Goal: Task Accomplishment & Management: Manage account settings

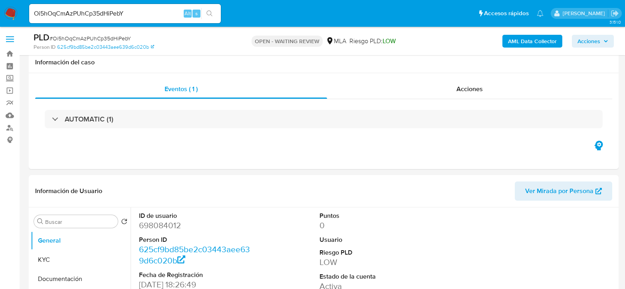
select select "10"
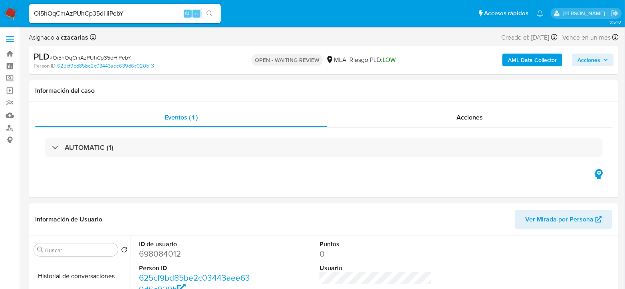
click at [118, 54] on span "# Oi5hOqCmAzPUhCp35dHiPebY" at bounding box center [90, 57] width 81 height 8
copy span "Oi5hOqCmAzPUhCp35dHiPebY"
click at [129, 14] on input "Oi5hOqCmAzPUhCp35dHiPebY" at bounding box center [125, 13] width 192 height 10
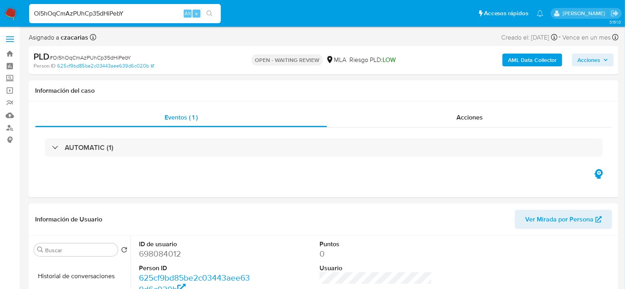
paste input "UfCqQKMdGLMebv1brAiyIxSw"
type input "UfCqQKMdGLMebv1brAiyIxSw"
click at [206, 15] on icon "search-icon" at bounding box center [209, 13] width 6 height 6
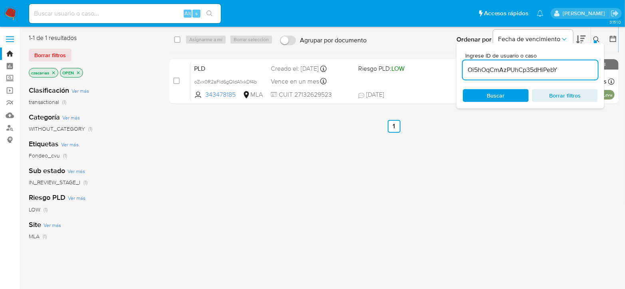
click at [526, 66] on input "Oi5hOqCmAzPUhCp35dHiPebY" at bounding box center [530, 70] width 135 height 10
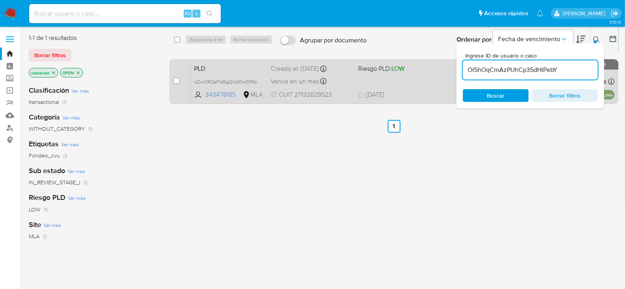
paste input "UfCqQKMdGLMebv1brAiyIxSw"
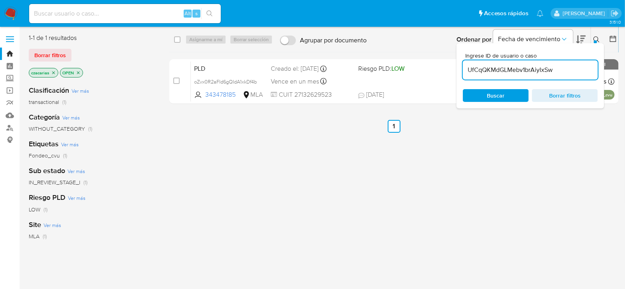
type input "UfCqQKMdGLMebv1brAiyIxSw"
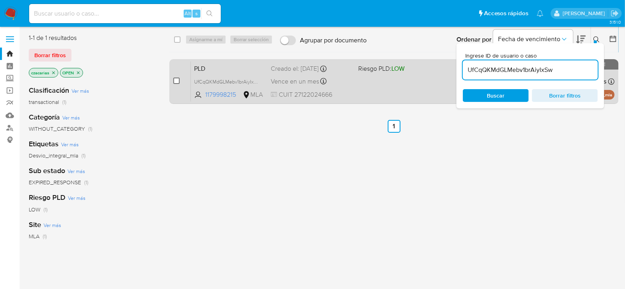
click at [176, 81] on input "checkbox" at bounding box center [176, 80] width 6 height 6
checkbox input "true"
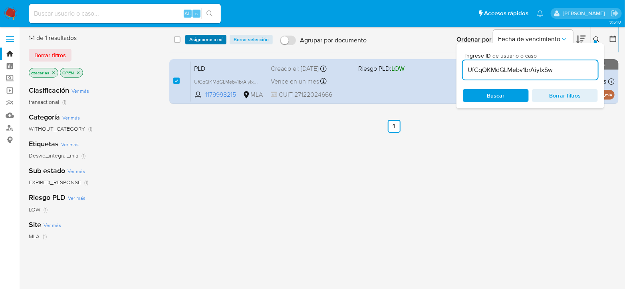
click at [215, 40] on span "Asignarme a mí" at bounding box center [205, 40] width 33 height 8
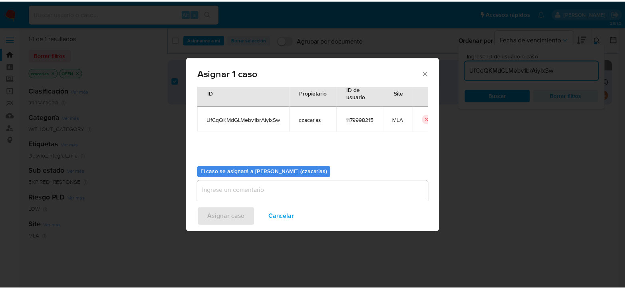
scroll to position [41, 0]
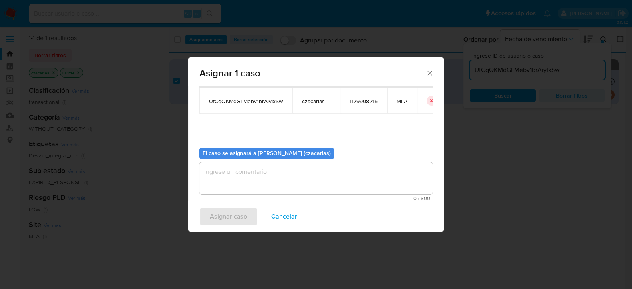
click at [333, 173] on textarea "assign-modal" at bounding box center [315, 178] width 233 height 32
click at [243, 212] on span "Asignar caso" at bounding box center [229, 217] width 38 height 18
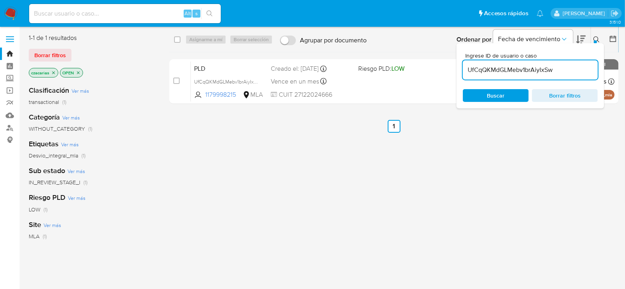
click at [502, 73] on input "UfCqQKMdGLMebv1brAiyIxSw" at bounding box center [530, 70] width 135 height 10
click at [9, 128] on link "Buscador de personas" at bounding box center [47, 127] width 95 height 12
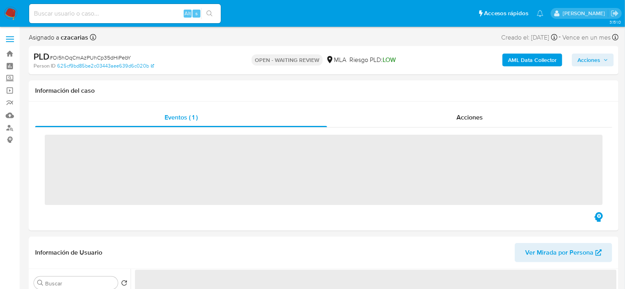
click at [141, 19] on div "Alt s" at bounding box center [125, 13] width 192 height 19
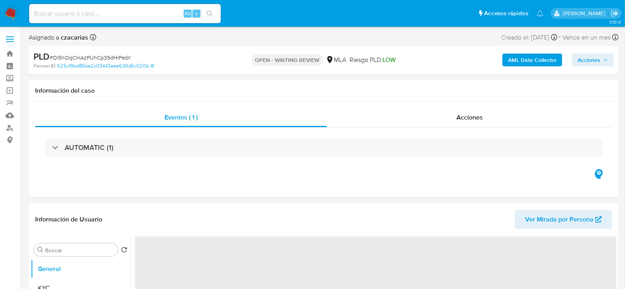
click at [164, 14] on input at bounding box center [125, 13] width 192 height 10
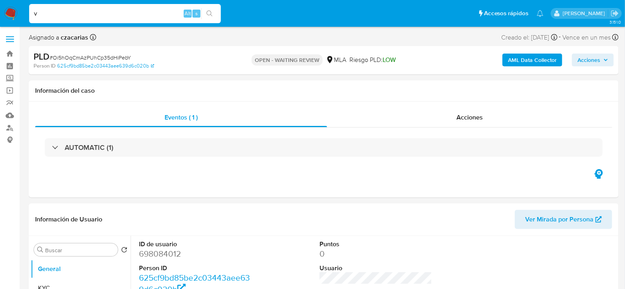
type input "v"
drag, startPoint x: 129, startPoint y: 19, endPoint x: 53, endPoint y: 20, distance: 75.9
click at [57, 18] on div "v Alt s" at bounding box center [125, 13] width 192 height 19
select select "10"
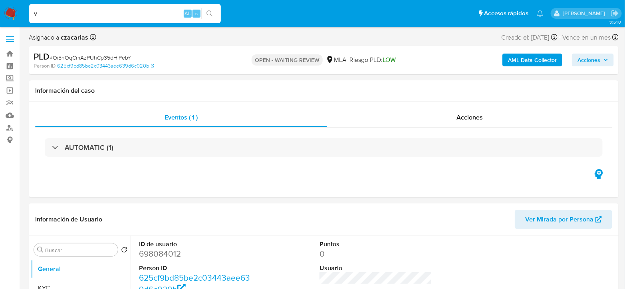
drag, startPoint x: 60, startPoint y: 12, endPoint x: 12, endPoint y: 17, distance: 48.6
click at [12, 17] on nav "Pausado Ver notificaciones v Alt s Accesos rápidos Presiona las siguientes tecl…" at bounding box center [312, 13] width 625 height 27
paste input "UfCqQKMdGLMebv1brAiyIxSw"
type input "UfCqQKMdGLMebv1brAiyIxSw"
drag, startPoint x: 232, startPoint y: 12, endPoint x: 221, endPoint y: 12, distance: 11.2
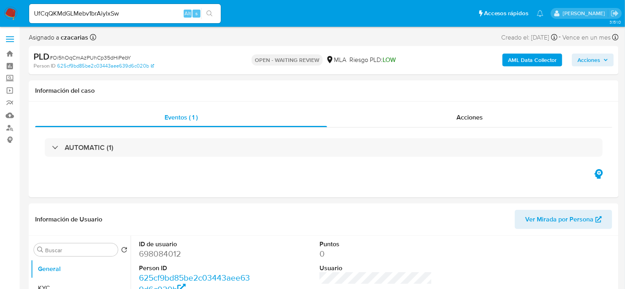
click at [231, 12] on ul "Pausado Ver notificaciones UfCqQKMdGLMebv1brAiyIxSw Alt s Accesos rápidos Presi…" at bounding box center [286, 13] width 522 height 20
click at [215, 11] on button "search-icon" at bounding box center [209, 13] width 16 height 11
select select "10"
click at [164, 257] on dd "1179998215" at bounding box center [195, 253] width 113 height 11
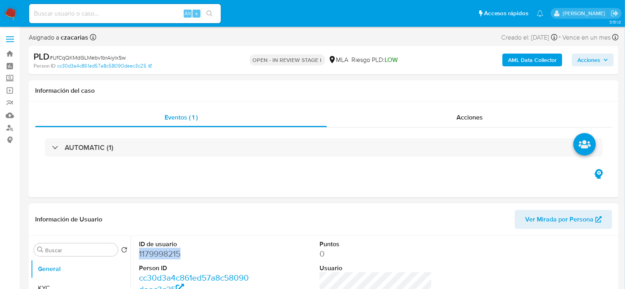
click at [164, 256] on dd "1179998215" at bounding box center [195, 253] width 113 height 11
copy dd "1179998215"
click at [133, 13] on input at bounding box center [125, 13] width 192 height 10
paste input "IuEM4OwNDdTfMNjbxT4ukGdg"
click at [218, 14] on input "IuEM4OwNDdTfMNjbxT4ukGdg" at bounding box center [125, 13] width 192 height 10
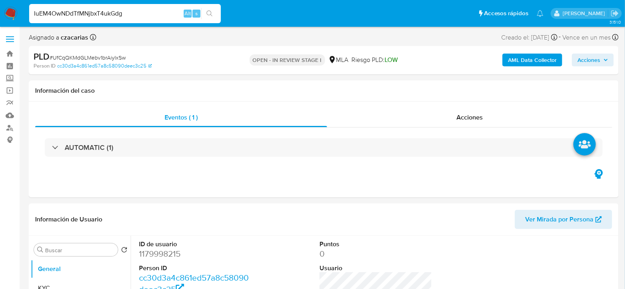
type input "IuEM4OwNDdTfMNjbxT4ukGdg"
click at [214, 15] on button "search-icon" at bounding box center [209, 13] width 16 height 11
select select "10"
click at [89, 14] on input "IuEM4OwNDdTfMNjbxT4ukGdg" at bounding box center [125, 13] width 192 height 10
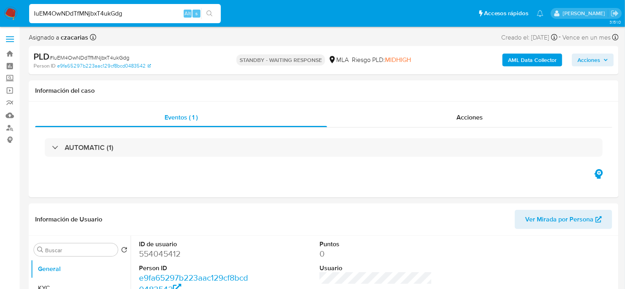
paste input "16xPKHDfGBP3Uw16HW4YUfh5"
type input "16xPKHDfGBP3Uw16HW4YUfh5"
click at [207, 8] on button "search-icon" at bounding box center [209, 13] width 16 height 11
select select "10"
drag, startPoint x: 116, startPoint y: 4, endPoint x: 109, endPoint y: 16, distance: 14.0
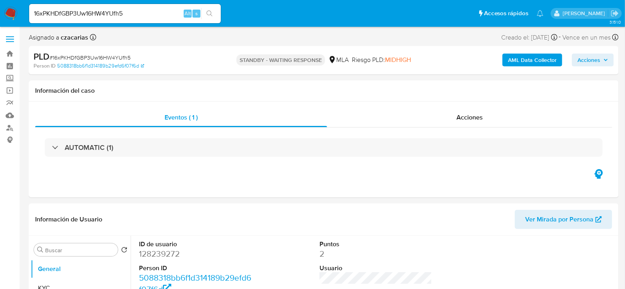
click at [115, 5] on div "16xPKHDfGBP3Uw16HW4YUfh5 Alt s" at bounding box center [125, 13] width 192 height 19
click at [108, 16] on input "16xPKHDfGBP3Uw16HW4YUfh5" at bounding box center [125, 13] width 192 height 10
paste input "KKPoS9BR7NlgG9ODAqXszZA8"
type input "KKPoS9BR7NlgG9ODAqXszZA8"
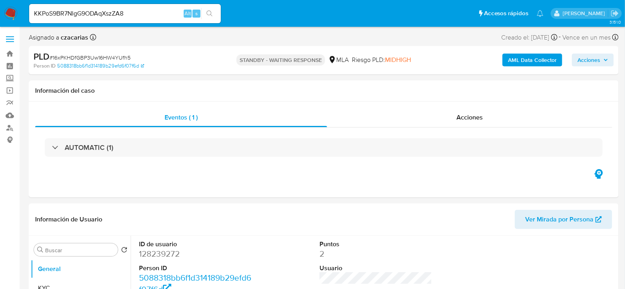
click at [208, 10] on icon "search-icon" at bounding box center [209, 13] width 6 height 6
select select "10"
click at [158, 16] on input "KKPoS9BR7NlgG9ODAqXszZA8" at bounding box center [125, 13] width 192 height 10
paste input "UfCqQKMdGLMebv1brAiyIxSw"
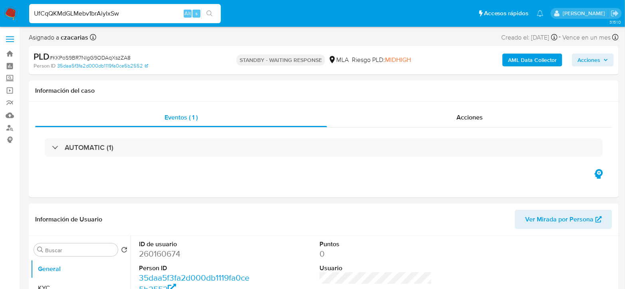
type input "UfCqQKMdGLMebv1brAiyIxSw"
click at [204, 6] on div "UfCqQKMdGLMebv1brAiyIxSw Alt s" at bounding box center [125, 13] width 192 height 19
click at [210, 10] on icon "search-icon" at bounding box center [209, 13] width 6 height 6
select select "10"
click at [166, 252] on dd "1179998215" at bounding box center [195, 253] width 113 height 11
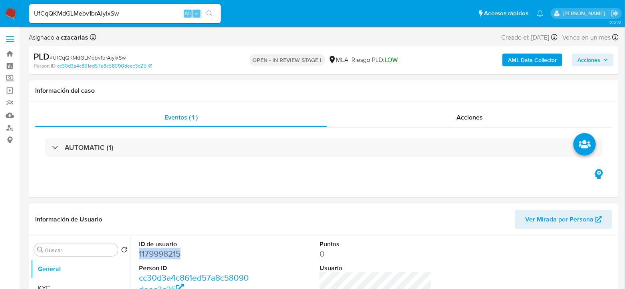
click at [166, 252] on dd "1179998215" at bounding box center [195, 253] width 113 height 11
copy dd "1179998215"
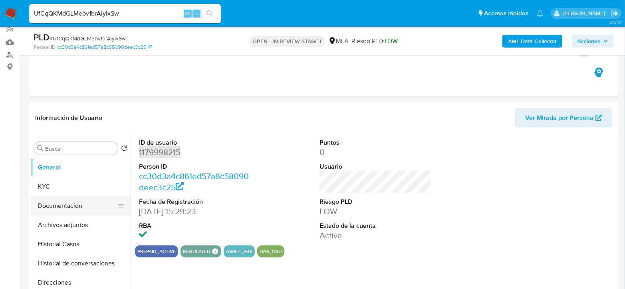
scroll to position [89, 0]
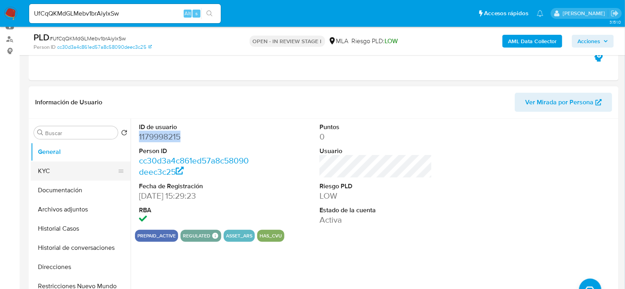
click at [79, 166] on button "KYC" at bounding box center [77, 170] width 93 height 19
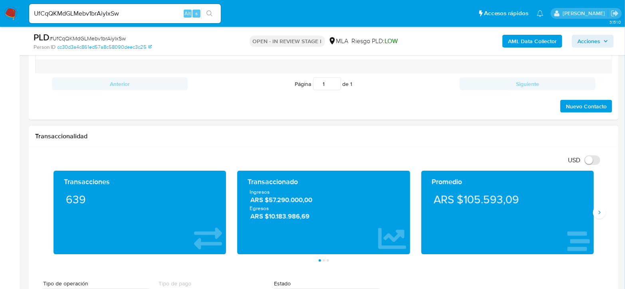
scroll to position [488, 0]
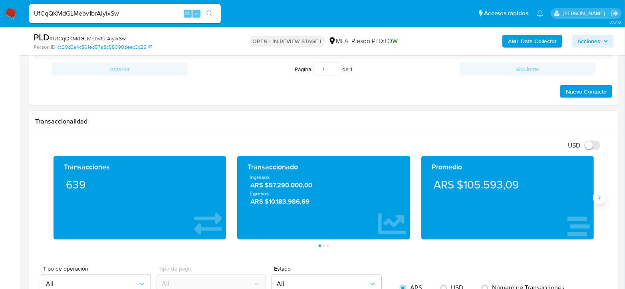
click at [602, 195] on button "Siguiente" at bounding box center [599, 197] width 13 height 13
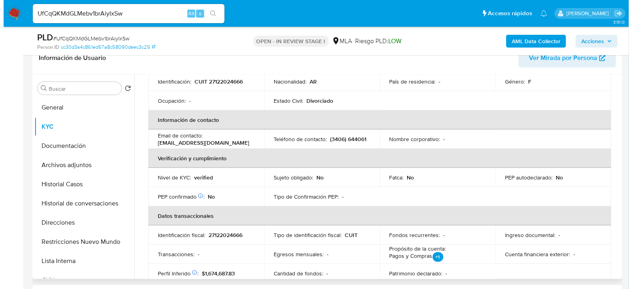
scroll to position [0, 0]
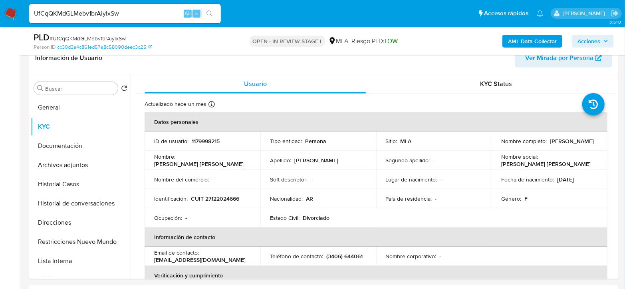
click at [552, 43] on b "AML Data Collector" at bounding box center [532, 41] width 49 height 13
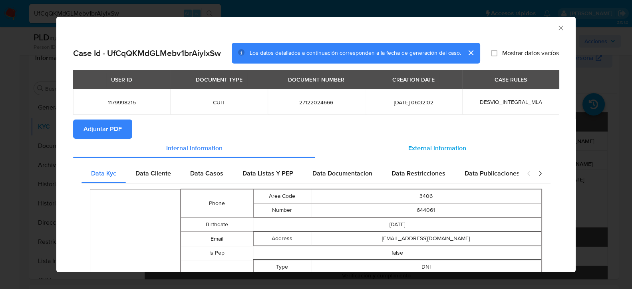
click at [433, 146] on span "External information" at bounding box center [437, 147] width 58 height 9
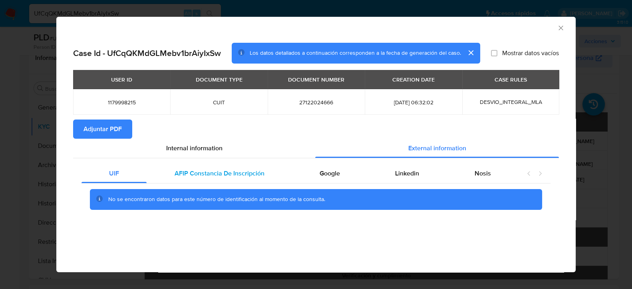
click at [210, 170] on span "AFIP Constancia De Inscripción" at bounding box center [219, 172] width 90 height 9
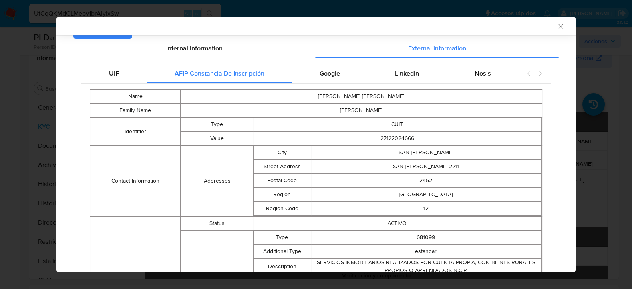
scroll to position [42, 0]
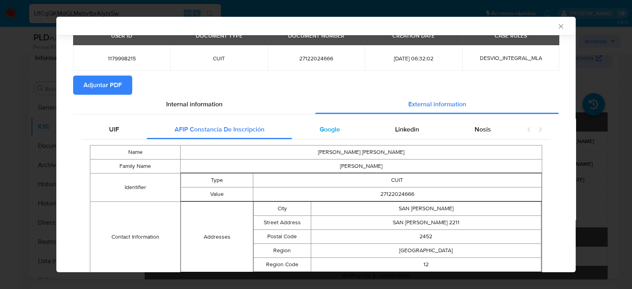
click at [337, 129] on div "Google" at bounding box center [329, 129] width 75 height 19
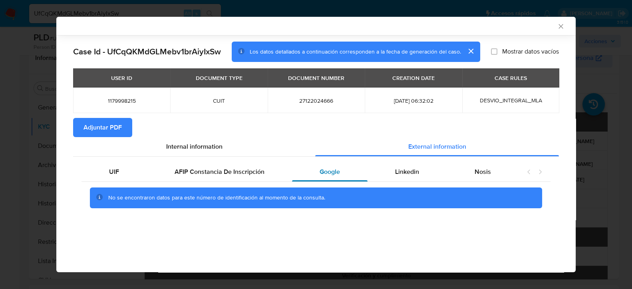
scroll to position [0, 0]
click at [418, 174] on span "Linkedin" at bounding box center [407, 171] width 24 height 9
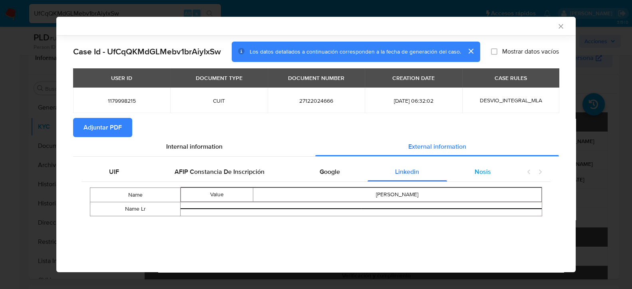
click at [481, 172] on span "Nosis" at bounding box center [482, 171] width 16 height 9
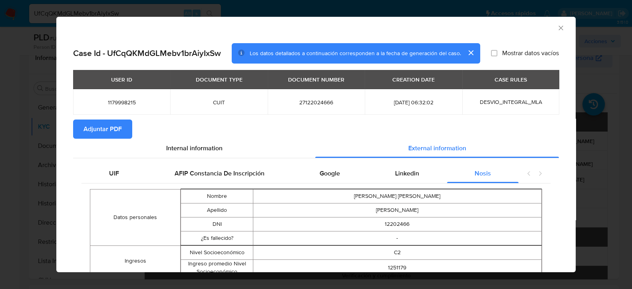
click at [113, 126] on span "Adjuntar PDF" at bounding box center [102, 129] width 38 height 18
click at [556, 28] on icon "Cerrar ventana" at bounding box center [560, 28] width 8 height 8
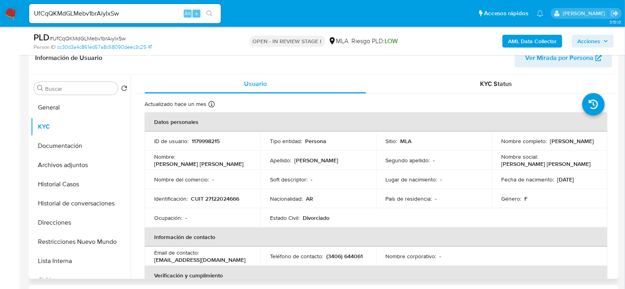
drag, startPoint x: 498, startPoint y: 144, endPoint x: 557, endPoint y: 142, distance: 58.7
click at [557, 142] on td "Nombre completo : Noemi Elisa Ruffino" at bounding box center [549, 140] width 116 height 19
copy p "Noemi Elisa Ruffino"
click at [202, 200] on p "CUIT 27122024666" at bounding box center [215, 198] width 48 height 7
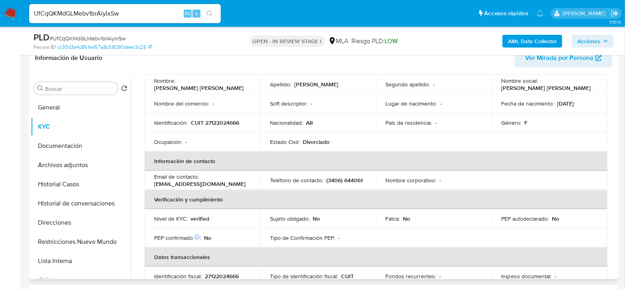
scroll to position [89, 0]
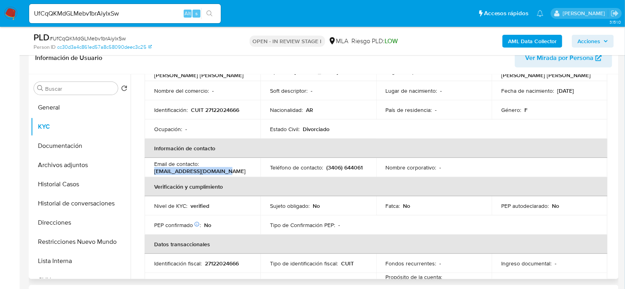
drag, startPoint x: 223, startPoint y: 170, endPoint x: 149, endPoint y: 168, distance: 74.3
click at [149, 168] on td "Email de contacto : noemiruffino92@gmail.com" at bounding box center [203, 167] width 116 height 19
copy p "noemiruffino92@gmail.com"
drag, startPoint x: 327, startPoint y: 166, endPoint x: 374, endPoint y: 168, distance: 47.9
click at [374, 168] on tr "Email de contacto : noemiruffino92@gmail.com Teléfono de contacto : (3406) 6440…" at bounding box center [376, 167] width 463 height 19
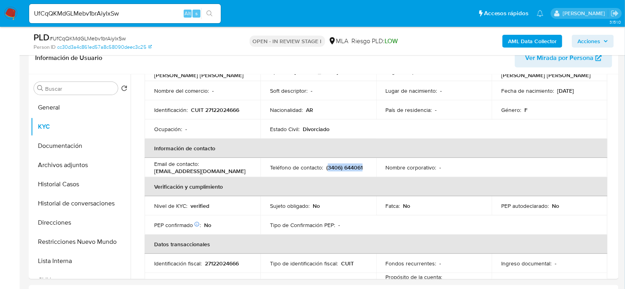
copy p "3406) 644061"
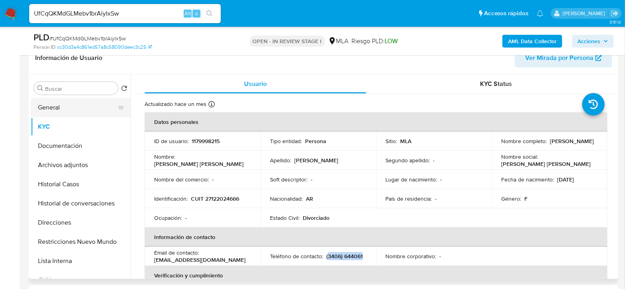
click at [61, 99] on button "General" at bounding box center [77, 107] width 93 height 19
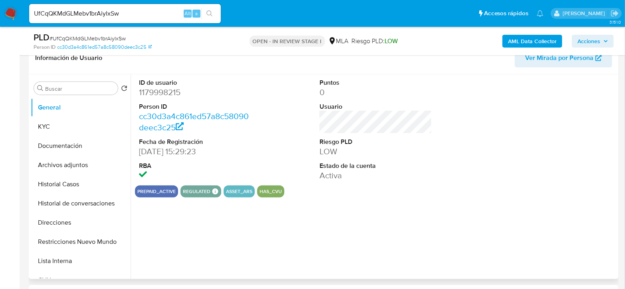
click at [172, 94] on dd "1179998215" at bounding box center [195, 92] width 113 height 11
copy dd "1179998215"
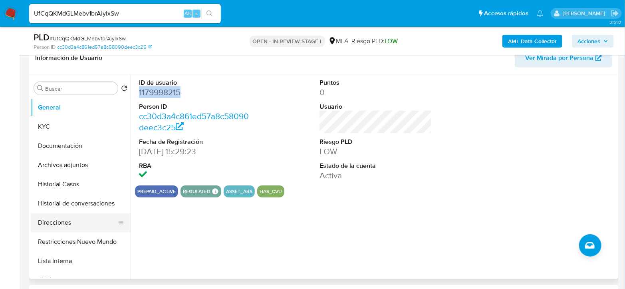
drag, startPoint x: 73, startPoint y: 219, endPoint x: 100, endPoint y: 174, distance: 52.1
click at [73, 220] on button "Direcciones" at bounding box center [81, 222] width 100 height 19
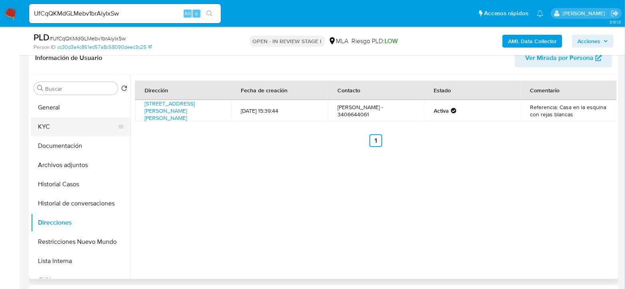
click at [55, 124] on button "KYC" at bounding box center [77, 126] width 93 height 19
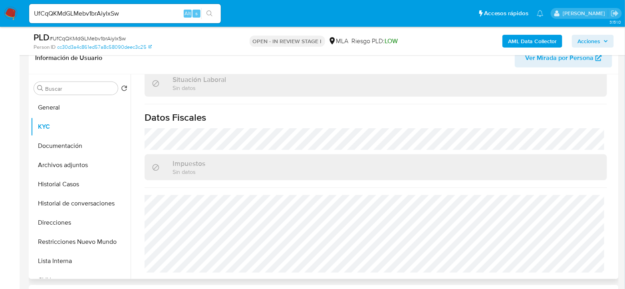
scroll to position [427, 0]
click at [50, 223] on button "Direcciones" at bounding box center [77, 222] width 93 height 19
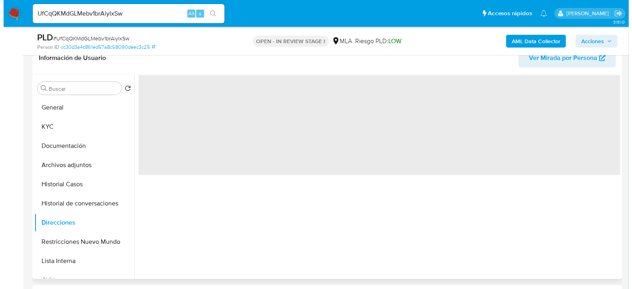
scroll to position [0, 0]
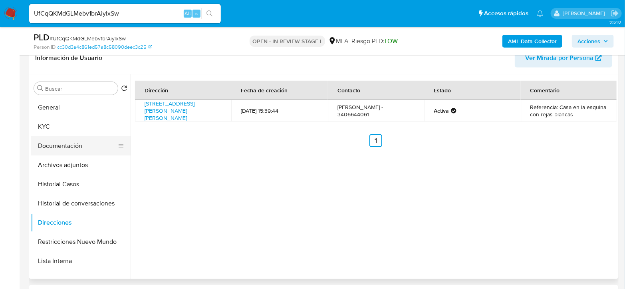
click at [57, 147] on button "Documentación" at bounding box center [77, 145] width 93 height 19
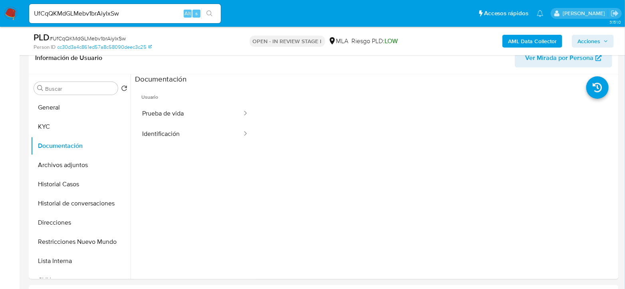
click at [157, 126] on button "Identificación" at bounding box center [189, 134] width 108 height 20
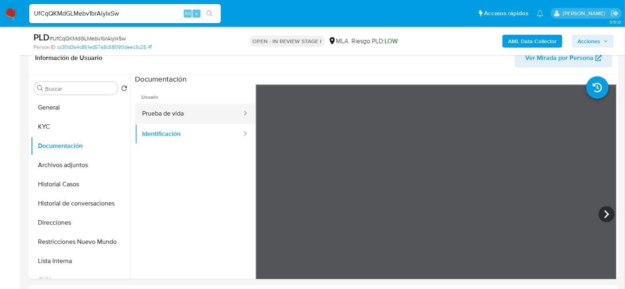
click at [191, 113] on button "Prueba de vida" at bounding box center [189, 113] width 108 height 20
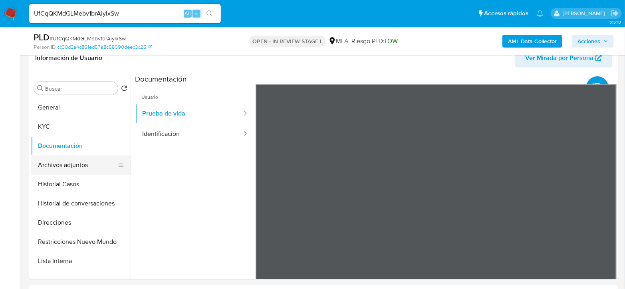
click at [78, 168] on button "Archivos adjuntos" at bounding box center [77, 164] width 93 height 19
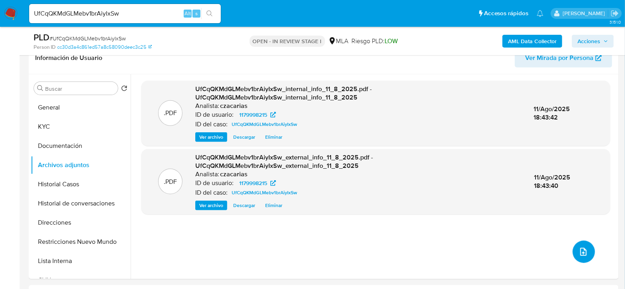
click at [579, 255] on icon "upload-file" at bounding box center [583, 252] width 10 height 10
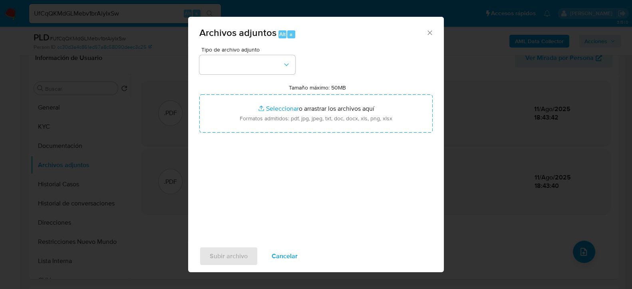
click at [247, 81] on div "Tipo de archivo adjunto Tamaño máximo: 50MB Seleccionar archivos Seleccionar o …" at bounding box center [315, 141] width 233 height 188
click at [244, 71] on button "button" at bounding box center [247, 64] width 96 height 19
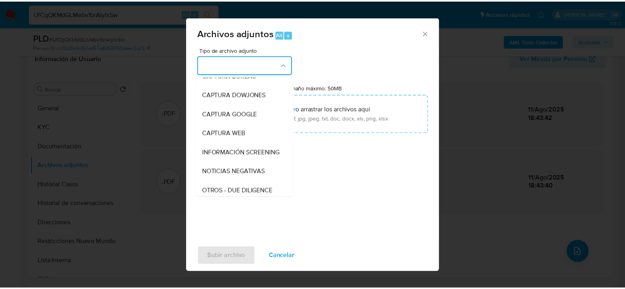
scroll to position [133, 0]
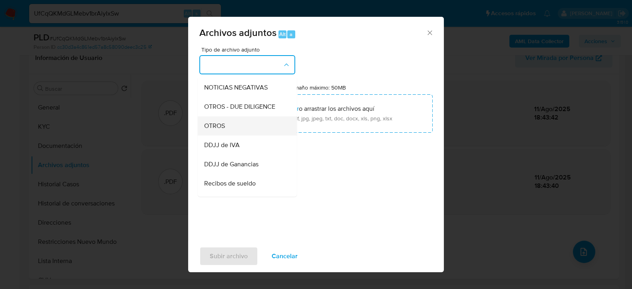
click at [231, 132] on div "OTROS" at bounding box center [244, 125] width 81 height 19
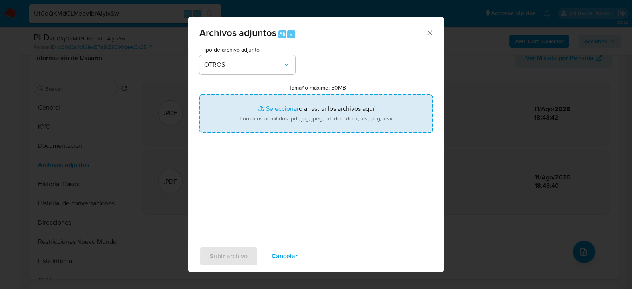
type input "C:\fakepath\Movimientos-1179998215.xlsx"
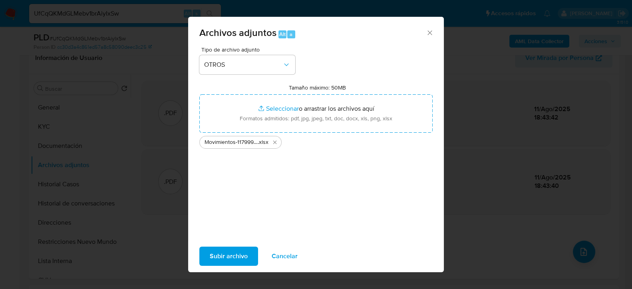
click at [234, 252] on span "Subir archivo" at bounding box center [229, 256] width 38 height 18
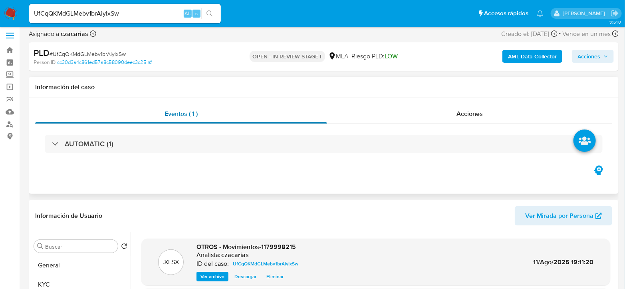
scroll to position [0, 0]
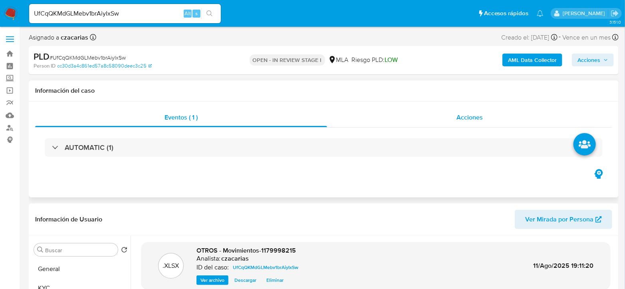
click at [507, 117] on div "Acciones" at bounding box center [469, 117] width 285 height 19
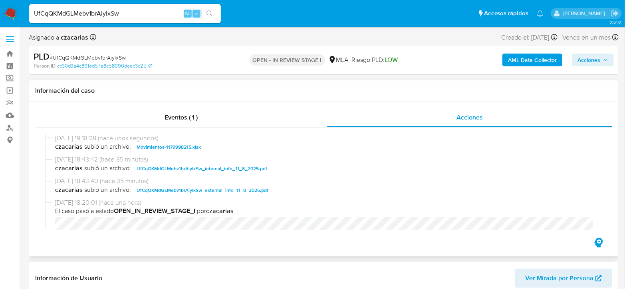
click at [204, 129] on div "11/08/2025 19:18:28 (hace unos segundos) czacarias subió un archivo: Movimiento…" at bounding box center [323, 181] width 577 height 109
click at [200, 116] on div "Eventos ( 1 )" at bounding box center [181, 117] width 292 height 19
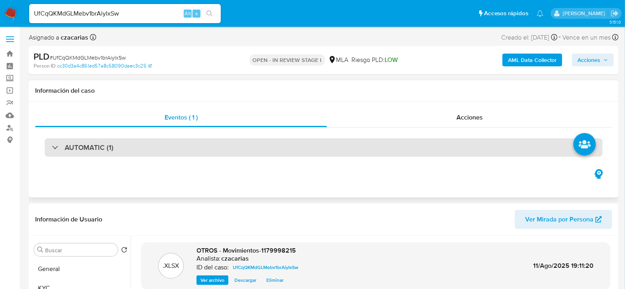
click at [200, 152] on div "AUTOMATIC (1)" at bounding box center [324, 147] width 558 height 18
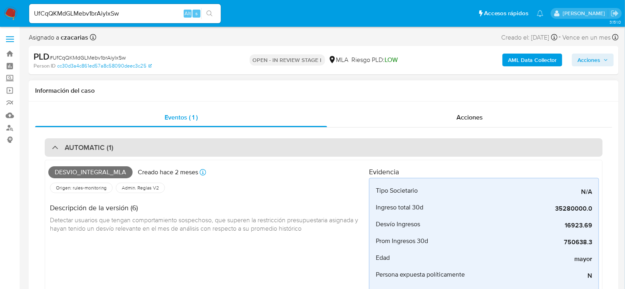
click at [200, 152] on div "AUTOMATIC (1)" at bounding box center [324, 147] width 558 height 18
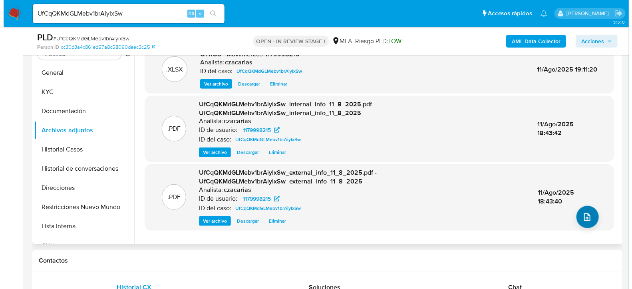
scroll to position [177, 0]
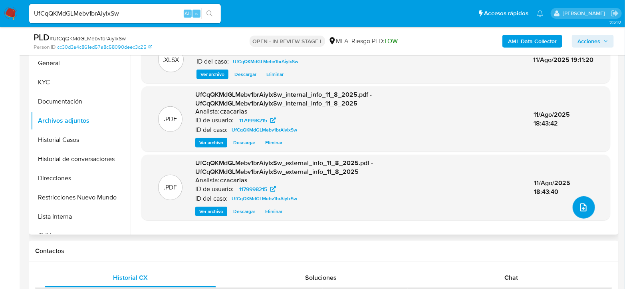
click at [589, 211] on button "upload-file" at bounding box center [583, 207] width 22 height 22
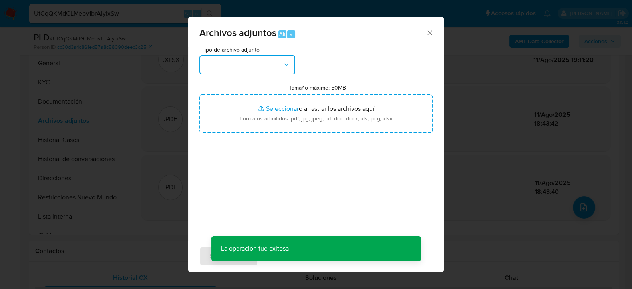
click at [238, 61] on button "button" at bounding box center [247, 64] width 96 height 19
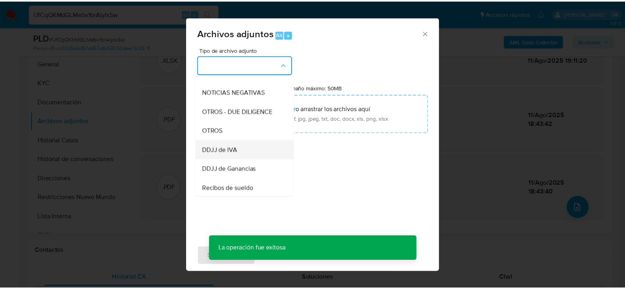
scroll to position [133, 0]
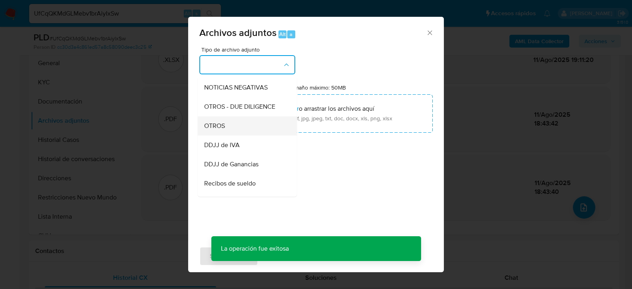
click at [229, 131] on div "OTROS" at bounding box center [244, 125] width 81 height 19
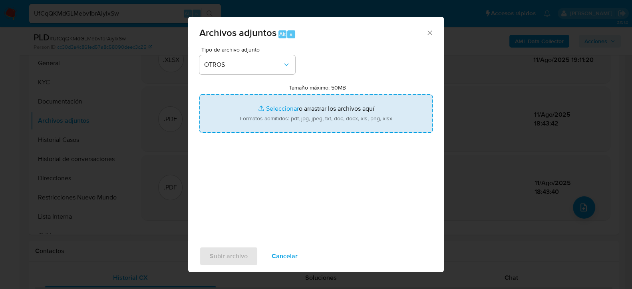
type input "C:\fakepath\Caselog UfCqQKMdGLMebv1brAiyIxSw_2025_06_18_19_55_20.docx"
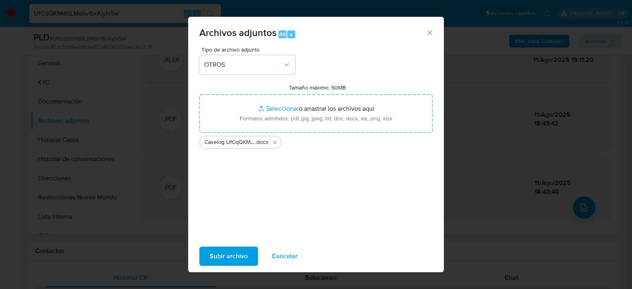
drag, startPoint x: 370, startPoint y: 121, endPoint x: 224, endPoint y: 253, distance: 197.8
click at [224, 253] on span "Subir archivo" at bounding box center [229, 256] width 38 height 18
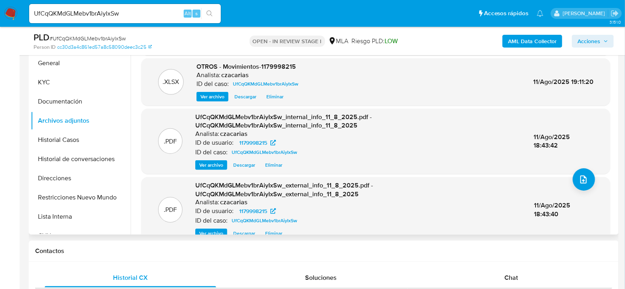
scroll to position [42, 0]
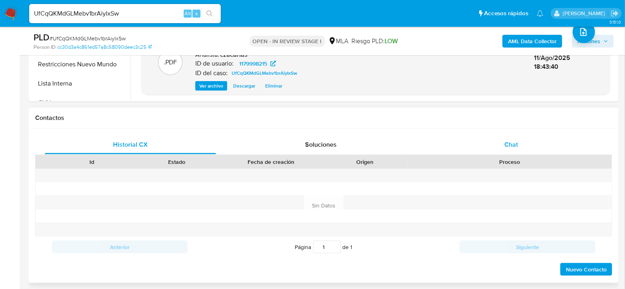
click at [508, 150] on div "Chat" at bounding box center [511, 144] width 171 height 19
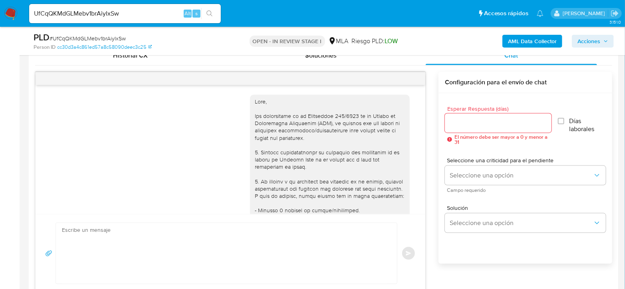
scroll to position [499, 0]
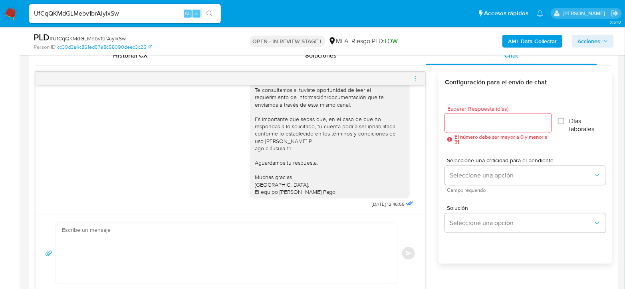
click at [415, 79] on icon "menu-action" at bounding box center [415, 78] width 7 height 7
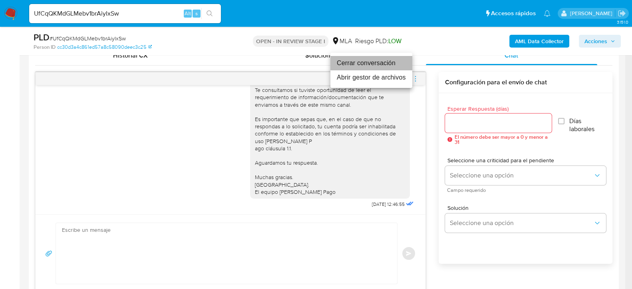
click at [376, 64] on li "Cerrar conversación" at bounding box center [371, 63] width 82 height 14
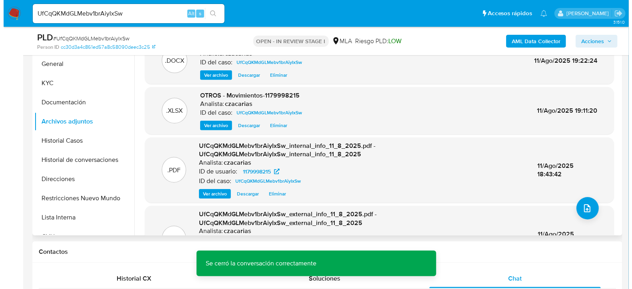
scroll to position [89, 0]
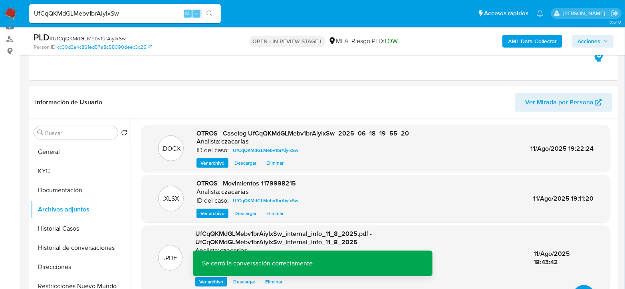
click at [601, 38] on span "Acciones" at bounding box center [592, 41] width 31 height 11
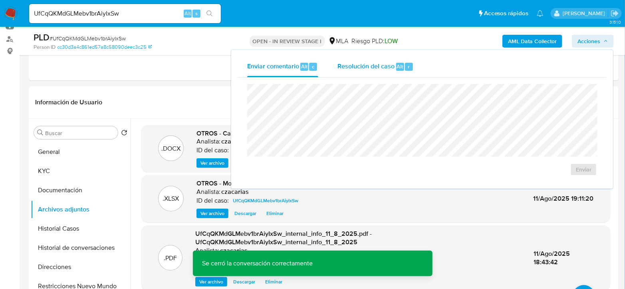
click at [397, 65] on span "Alt" at bounding box center [400, 67] width 6 height 8
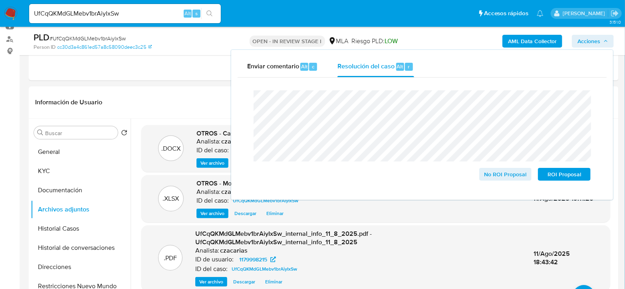
click at [95, 38] on span "# UfCqQKMdGLMebv1brAiyIxSw" at bounding box center [88, 38] width 76 height 8
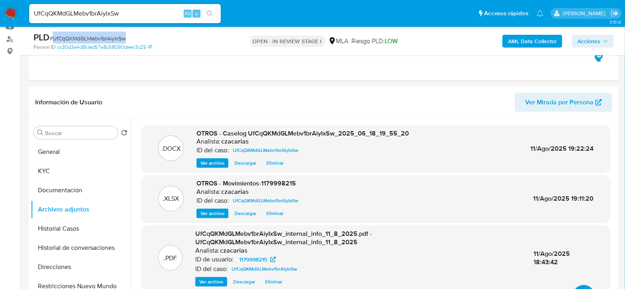
click at [95, 38] on span "# UfCqQKMdGLMebv1brAiyIxSw" at bounding box center [88, 38] width 76 height 8
copy span "UfCqQKMdGLMebv1brAiyIxSw"
click at [582, 39] on span "Acciones" at bounding box center [588, 41] width 23 height 13
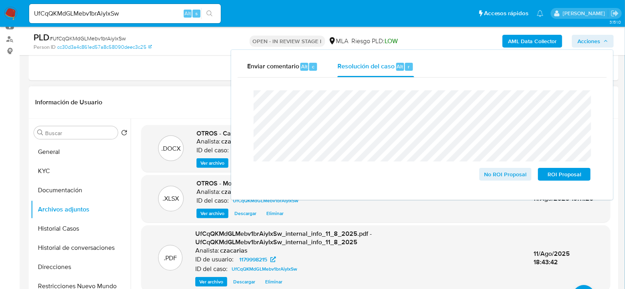
click at [210, 162] on span "Ver archivo" at bounding box center [212, 163] width 24 height 8
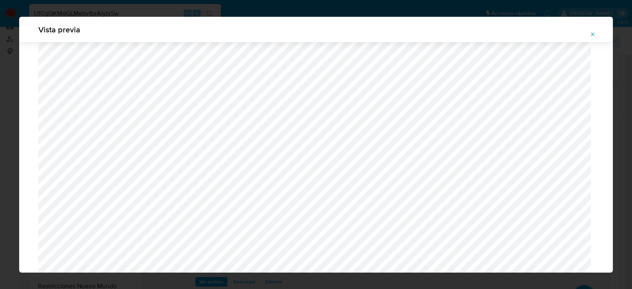
scroll to position [516, 0]
click at [590, 33] on icon "Attachment preview" at bounding box center [592, 34] width 6 height 6
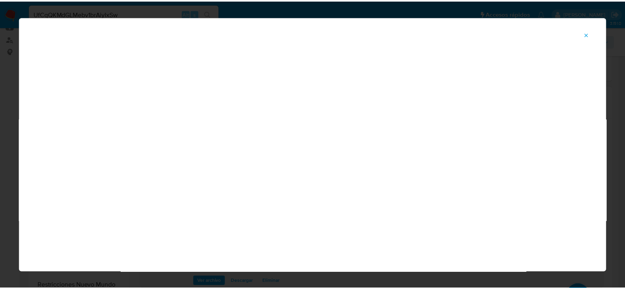
scroll to position [41, 0]
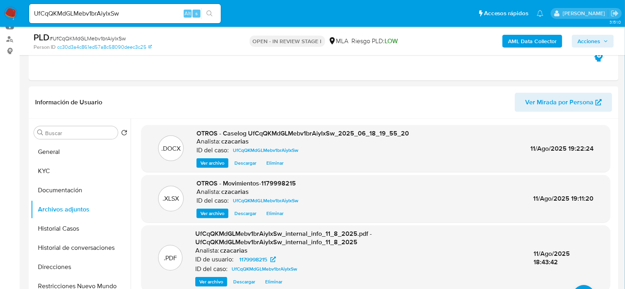
click at [588, 46] on span "Acciones" at bounding box center [588, 41] width 23 height 13
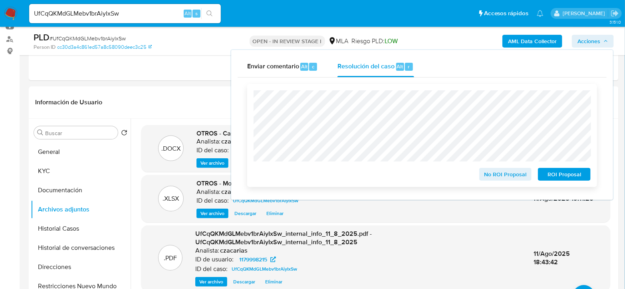
click at [499, 178] on span "No ROI Proposal" at bounding box center [506, 173] width 42 height 11
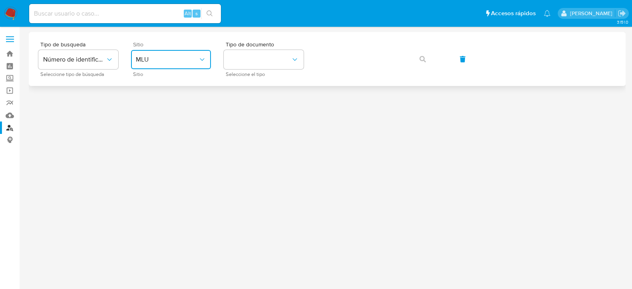
click at [181, 62] on span "MLU" at bounding box center [167, 59] width 62 height 8
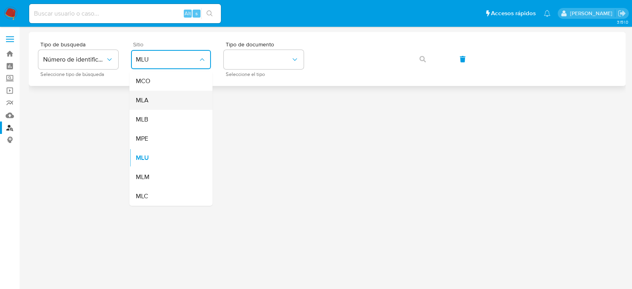
click at [165, 97] on div "MLA" at bounding box center [168, 100] width 65 height 19
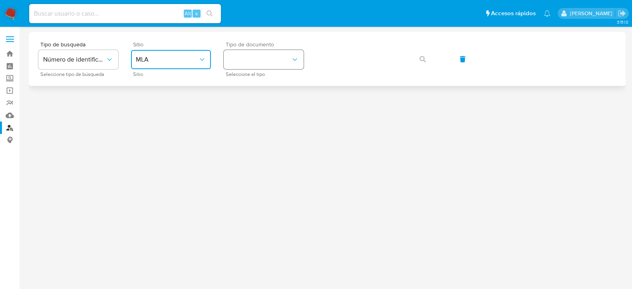
click at [281, 57] on button "identificationType" at bounding box center [264, 59] width 80 height 19
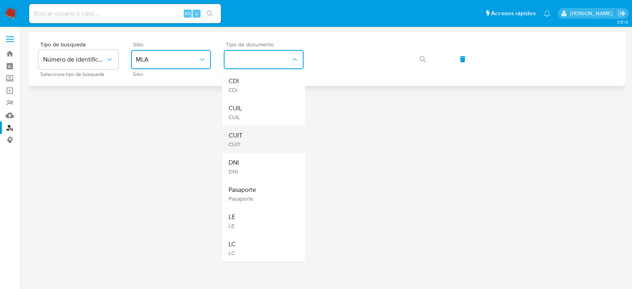
click at [260, 130] on div "CUIT CUIT" at bounding box center [260, 139] width 65 height 27
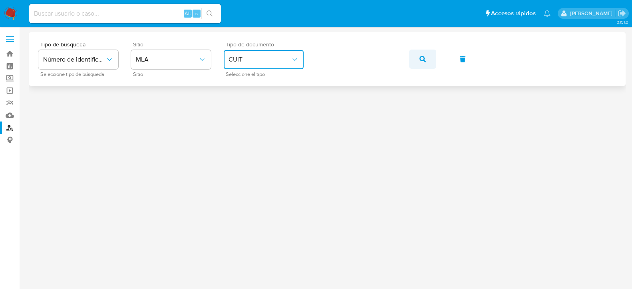
click at [423, 58] on icon "button" at bounding box center [422, 59] width 6 height 6
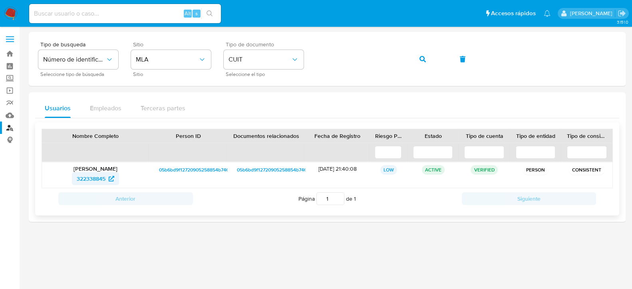
click at [86, 174] on span "322338845" at bounding box center [91, 178] width 29 height 13
click at [424, 62] on icon "button" at bounding box center [422, 59] width 6 height 6
click at [100, 183] on span "303915022" at bounding box center [91, 178] width 28 height 13
click at [146, 10] on input at bounding box center [125, 13] width 192 height 10
paste input "Oi5hOqCmAzPUhCp35dHiPebY"
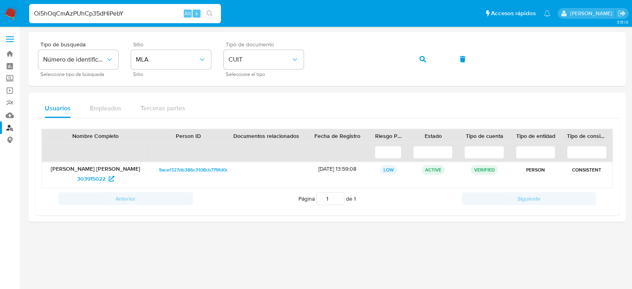
type input "Oi5hOqCmAzPUhCp35dHiPebY"
click at [8, 13] on img at bounding box center [11, 14] width 14 height 14
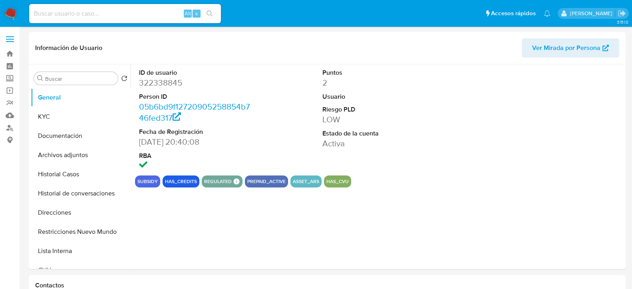
select select "10"
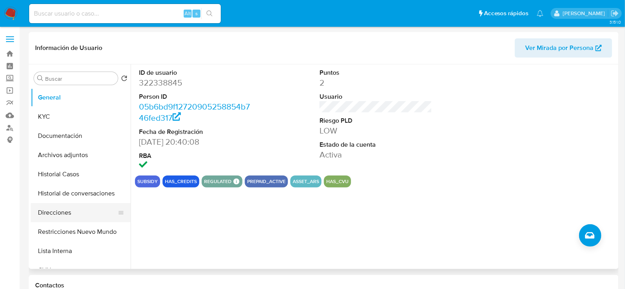
click at [68, 216] on button "Direcciones" at bounding box center [77, 212] width 93 height 19
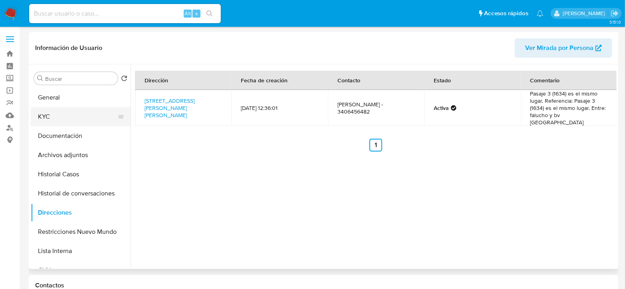
click at [53, 119] on button "KYC" at bounding box center [77, 116] width 93 height 19
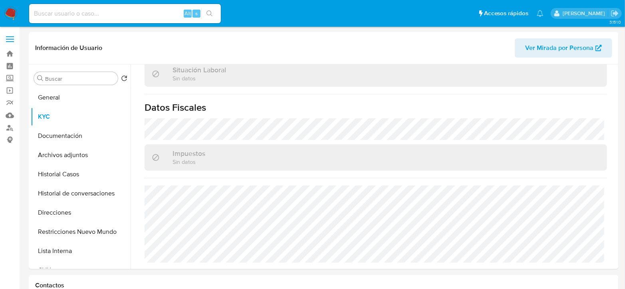
scroll to position [427, 0]
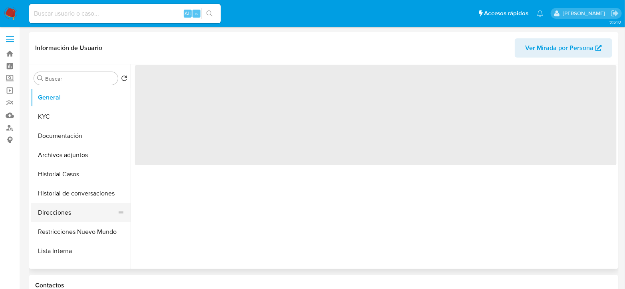
click at [67, 210] on button "Direcciones" at bounding box center [77, 212] width 93 height 19
select select "10"
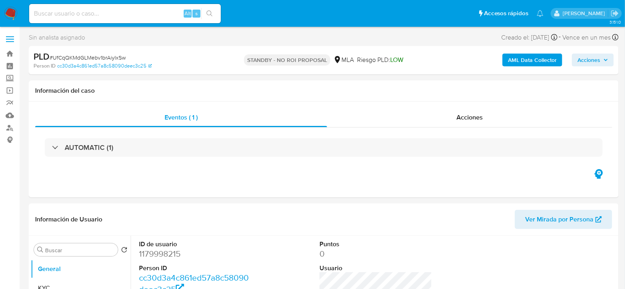
select select "10"
click at [149, 15] on input at bounding box center [125, 13] width 192 height 10
paste input "Oi5hOqCmAzPUhCp35dHiPebY"
type input "Oi5hOqCmAzPUhCp35dHiPebY"
click at [206, 16] on button "search-icon" at bounding box center [209, 13] width 16 height 11
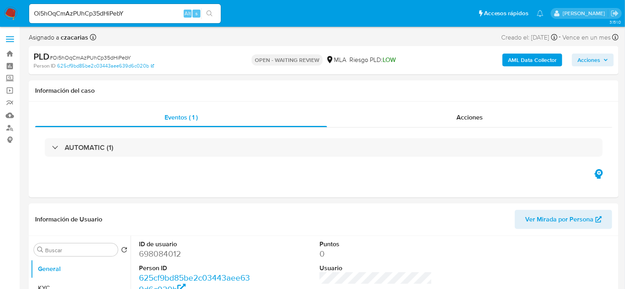
select select "10"
click at [169, 253] on dd "698084012" at bounding box center [195, 253] width 113 height 11
copy dd "698084012"
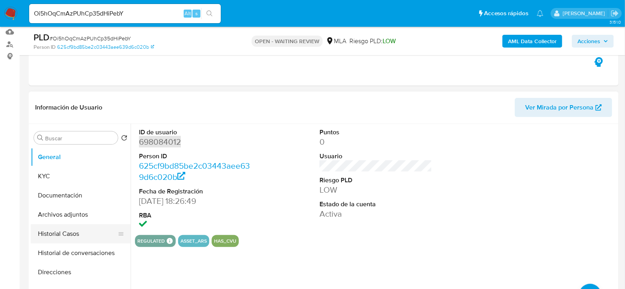
scroll to position [89, 0]
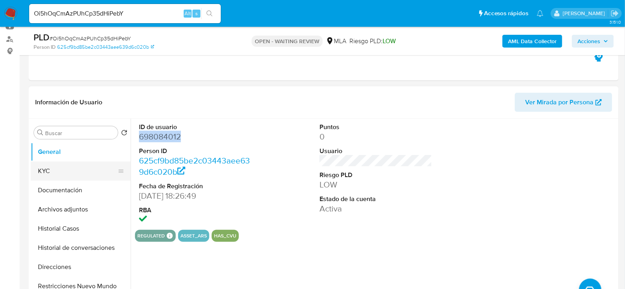
click at [58, 174] on button "KYC" at bounding box center [77, 170] width 93 height 19
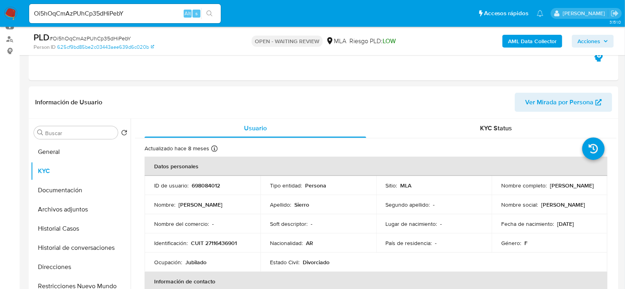
click at [65, 38] on span "# Oi5hOqCmAzPUhCp35dHiPebY" at bounding box center [90, 38] width 81 height 8
copy span "Oi5hOqCmAzPUhCp35dHiPebY"
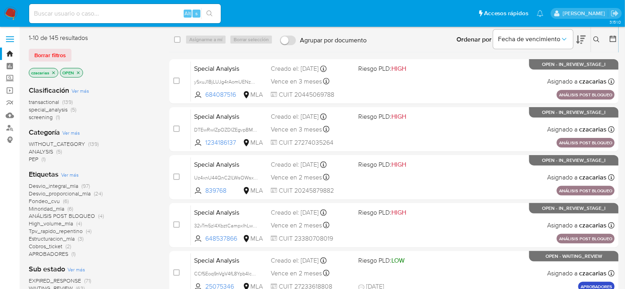
click at [593, 39] on button at bounding box center [597, 40] width 13 height 10
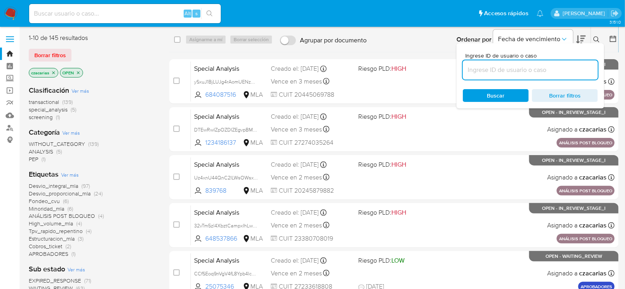
click at [489, 73] on input at bounding box center [530, 70] width 135 height 10
type input "Oi5hOqCmAzPUhCp35dHiPebY"
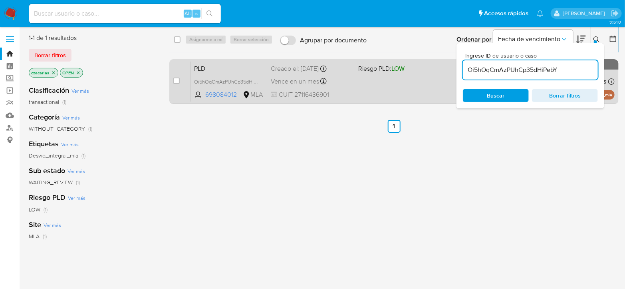
click at [169, 84] on div "case-item-checkbox No es posible asignar el caso PLD Oi5hOqCmAzPUhCp35dHiPebY 6…" at bounding box center [393, 81] width 449 height 45
click at [175, 81] on input "checkbox" at bounding box center [176, 80] width 6 height 6
checkbox input "true"
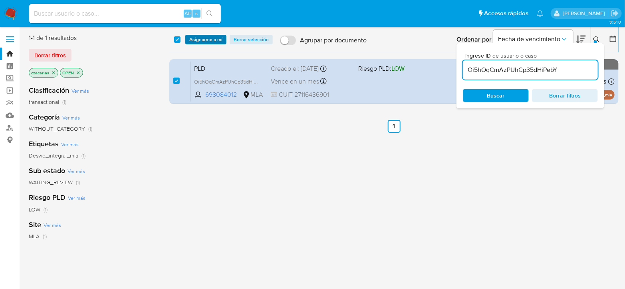
click at [202, 43] on span "Asignarme a mí" at bounding box center [205, 40] width 33 height 8
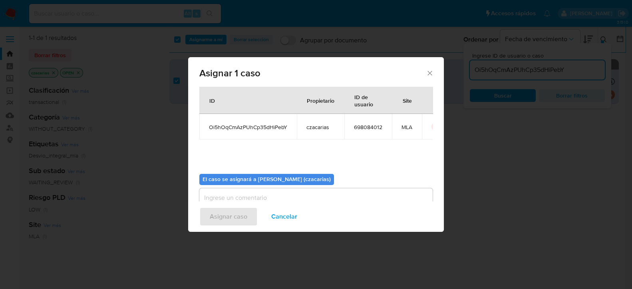
scroll to position [41, 0]
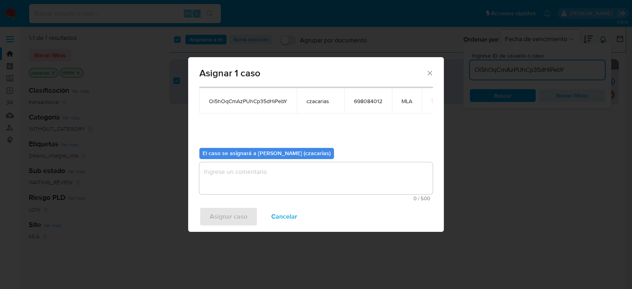
click at [258, 172] on textarea "assign-modal" at bounding box center [315, 178] width 233 height 32
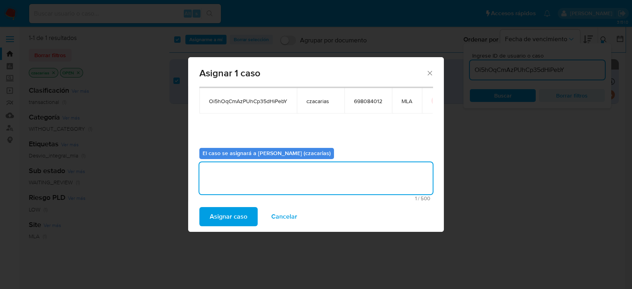
click at [224, 214] on span "Asignar caso" at bounding box center [229, 217] width 38 height 18
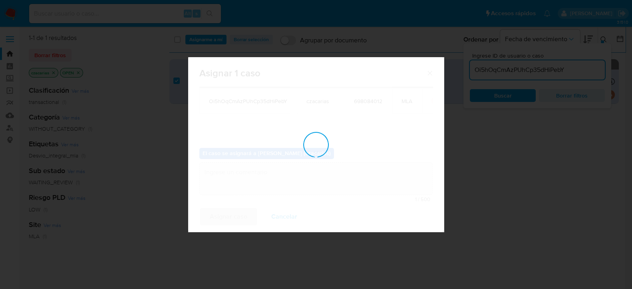
checkbox input "false"
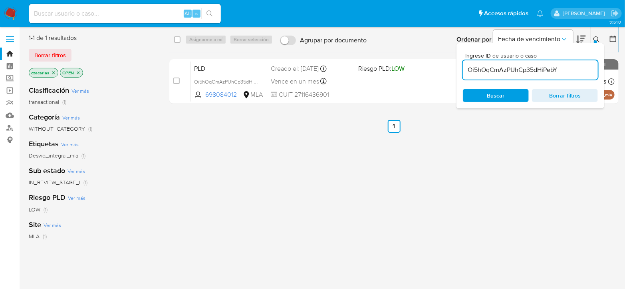
click at [494, 72] on input "Oi5hOqCmAzPUhCp35dHiPebY" at bounding box center [530, 70] width 135 height 10
paste input "VbnG1r99fjf5dyqNsOLd7tiH"
type input "VbnG1r99fjf5dyqNsOLd7tiH"
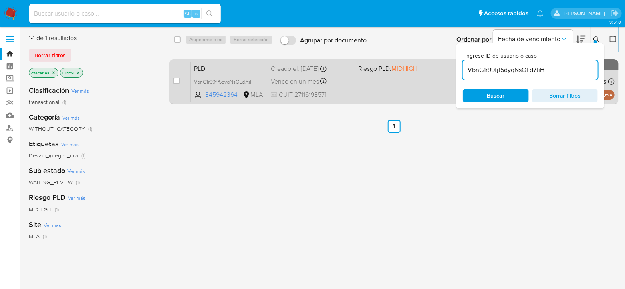
click at [178, 84] on div "case-item-checkbox" at bounding box center [176, 81] width 6 height 8
click at [178, 82] on input "checkbox" at bounding box center [176, 80] width 6 height 6
checkbox input "true"
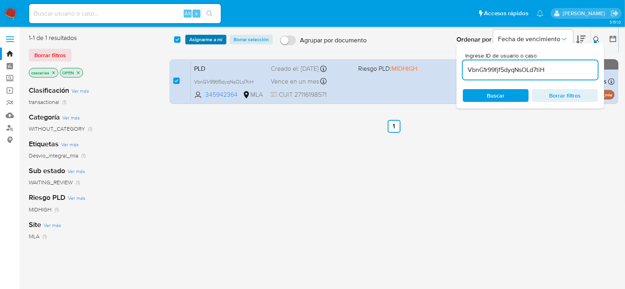
click at [212, 37] on span "Asignarme a mí" at bounding box center [205, 40] width 33 height 8
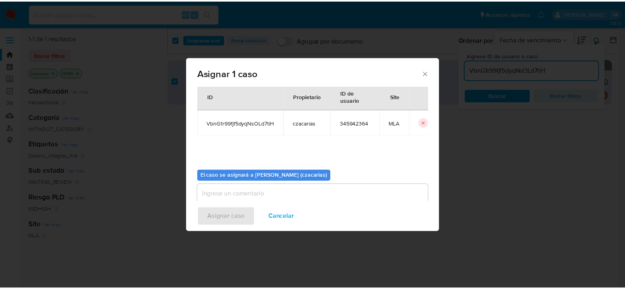
scroll to position [41, 0]
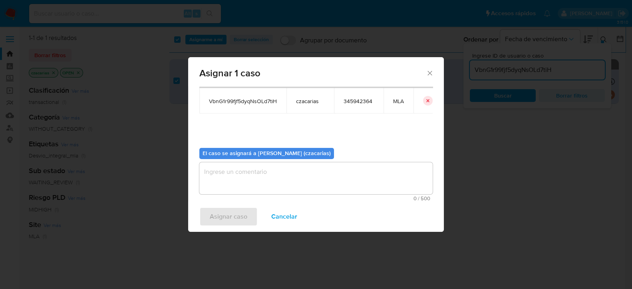
click at [267, 162] on div "El caso se asignará a Cecilia Zacarias (czacarias) 0 / 500 500 caracteres resta…" at bounding box center [315, 170] width 233 height 59
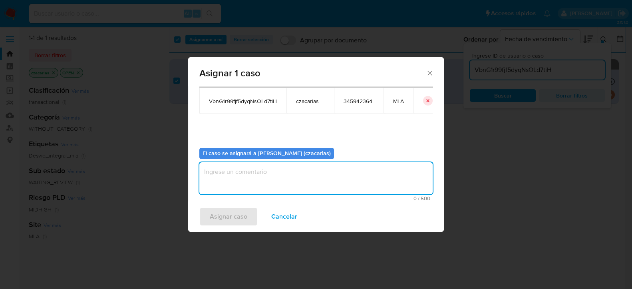
click at [249, 185] on textarea "assign-modal" at bounding box center [315, 178] width 233 height 32
click at [230, 210] on span "Asignar caso" at bounding box center [229, 217] width 38 height 18
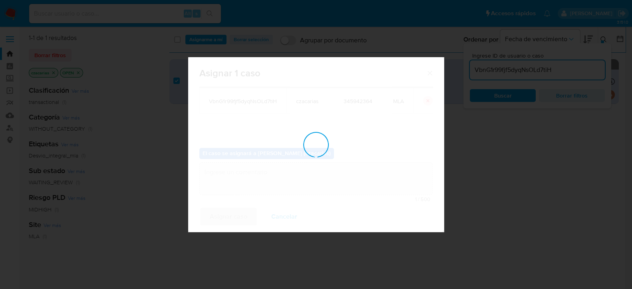
checkbox input "false"
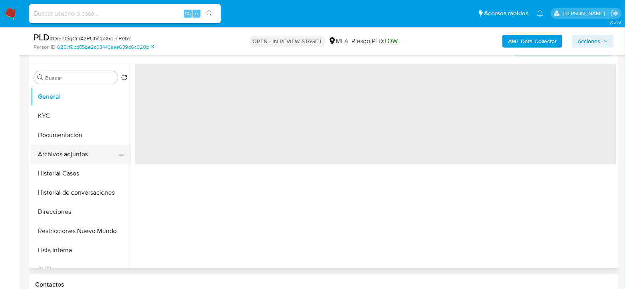
scroll to position [177, 0]
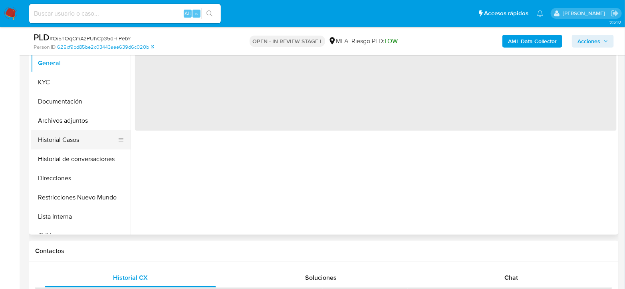
click at [65, 138] on button "Historial Casos" at bounding box center [77, 139] width 93 height 19
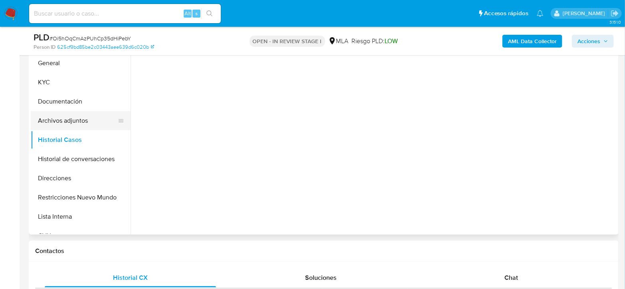
click at [79, 117] on button "Archivos adjuntos" at bounding box center [77, 120] width 93 height 19
select select "10"
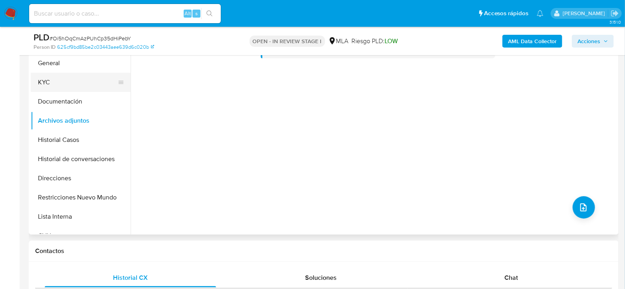
click at [52, 77] on button "KYC" at bounding box center [77, 82] width 93 height 19
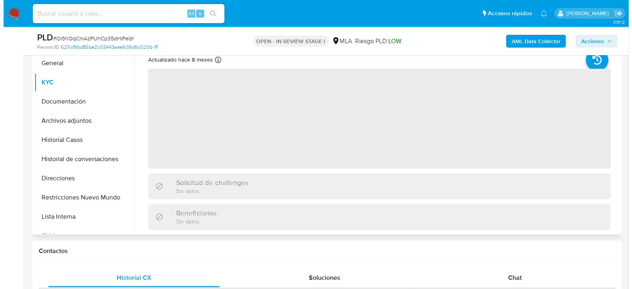
scroll to position [133, 0]
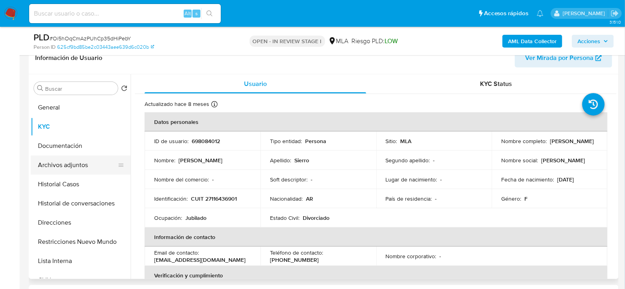
click at [77, 162] on button "Archivos adjuntos" at bounding box center [77, 164] width 93 height 19
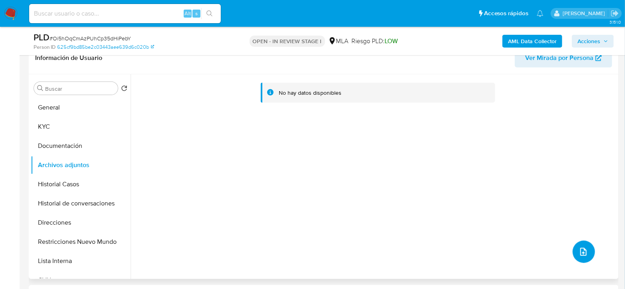
click at [578, 253] on icon "upload-file" at bounding box center [583, 252] width 10 height 10
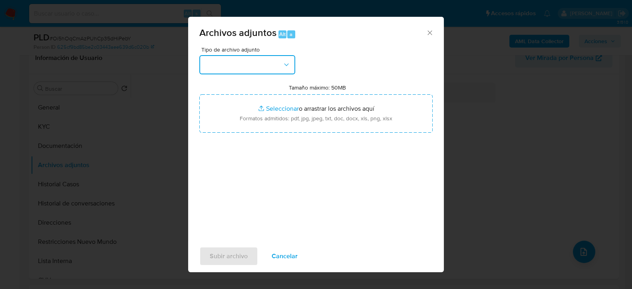
click at [239, 70] on button "button" at bounding box center [247, 64] width 96 height 19
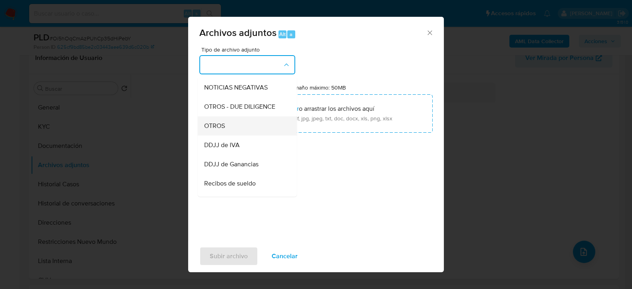
click at [226, 135] on div "OTROS" at bounding box center [244, 125] width 81 height 19
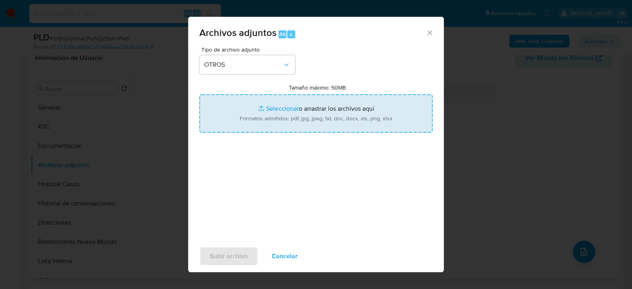
type input "C:\fakepath\Movimientos-698084012.xlsx"
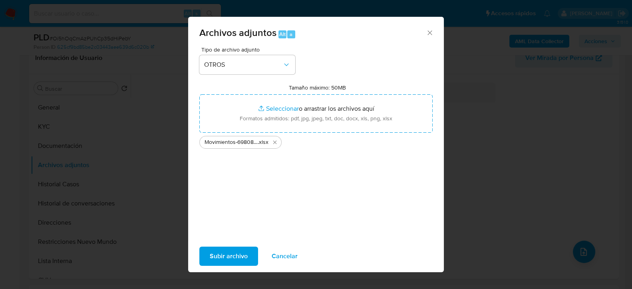
click at [228, 256] on span "Subir archivo" at bounding box center [229, 256] width 38 height 18
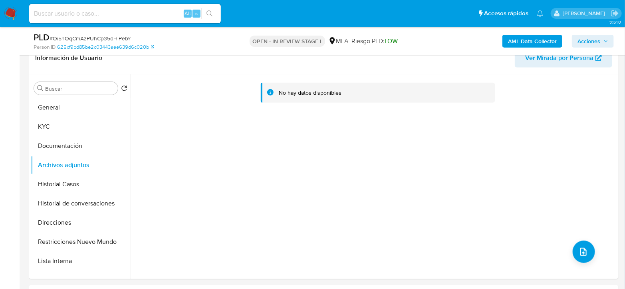
click at [538, 38] on b "AML Data Collector" at bounding box center [532, 41] width 49 height 13
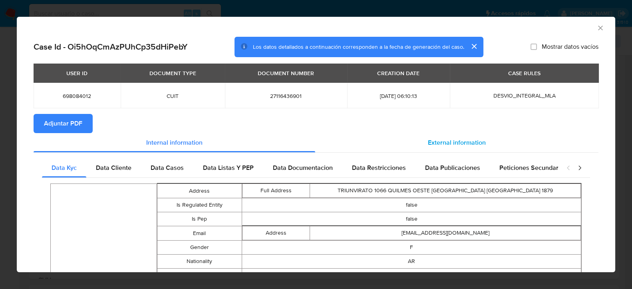
click at [467, 138] on span "External information" at bounding box center [457, 142] width 58 height 9
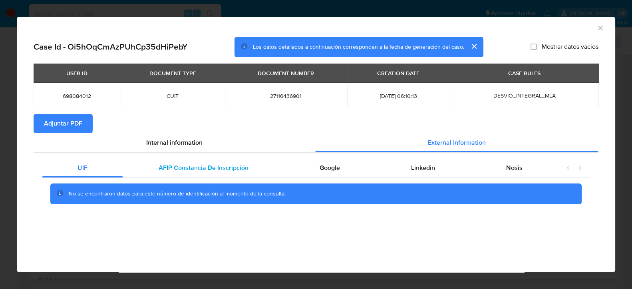
click at [217, 171] on span "AFIP Constancia De Inscripción" at bounding box center [203, 167] width 90 height 9
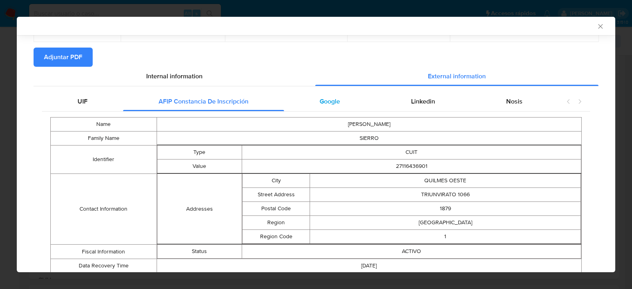
scroll to position [95, 0]
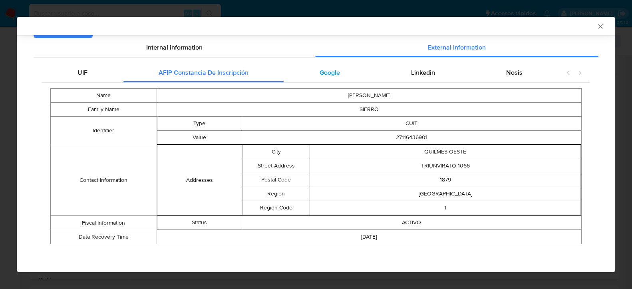
click at [340, 75] on div "Google" at bounding box center [329, 72] width 91 height 19
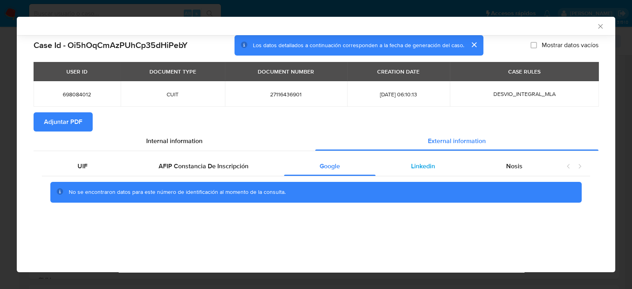
click at [427, 165] on span "Linkedin" at bounding box center [423, 165] width 24 height 9
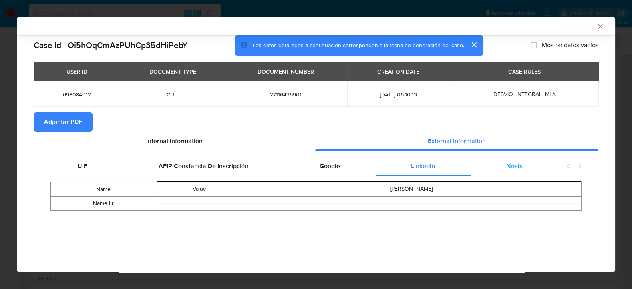
click at [519, 170] on span "Nosis" at bounding box center [514, 165] width 16 height 9
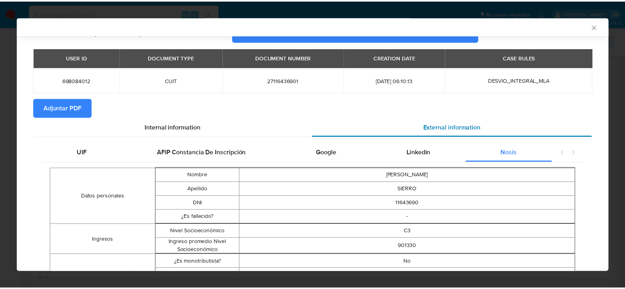
scroll to position [7, 0]
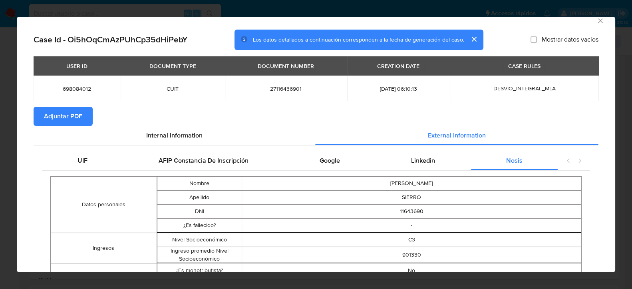
click at [70, 116] on span "Adjuntar PDF" at bounding box center [63, 116] width 38 height 18
click at [596, 18] on icon "Cerrar ventana" at bounding box center [600, 21] width 8 height 8
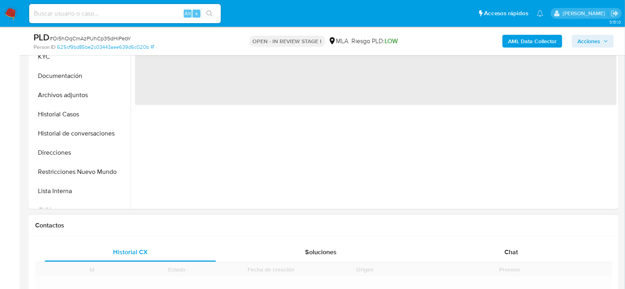
scroll to position [266, 0]
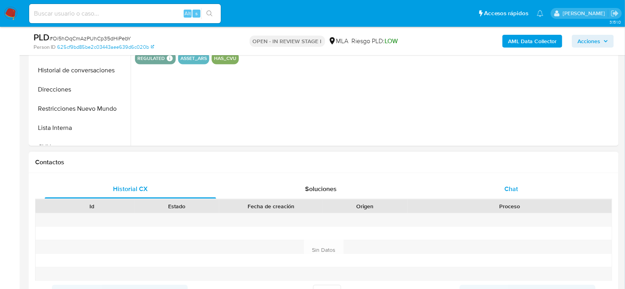
click at [517, 187] on span "Chat" at bounding box center [511, 188] width 14 height 9
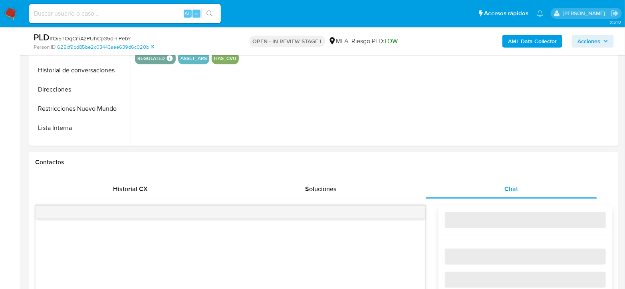
select select "10"
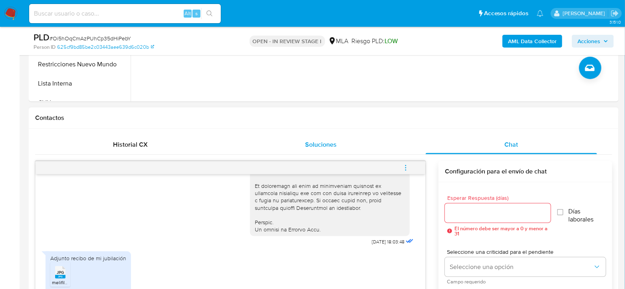
scroll to position [354, 0]
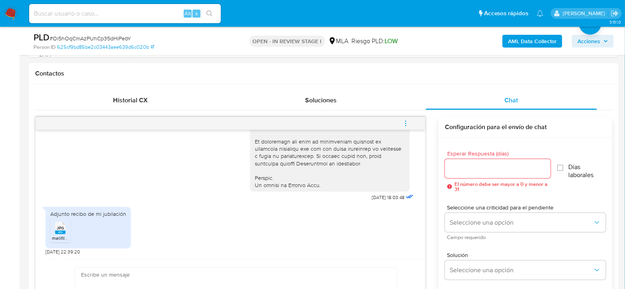
click at [57, 234] on span "melifile8908605209069781597.jpg" at bounding box center [89, 237] width 74 height 7
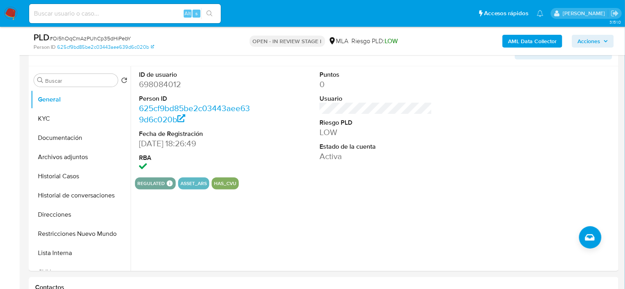
scroll to position [133, 0]
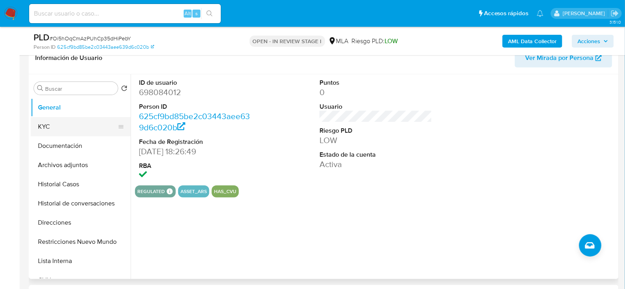
click at [70, 125] on button "KYC" at bounding box center [77, 126] width 93 height 19
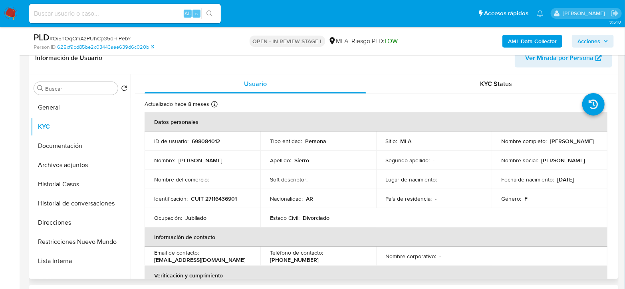
click at [222, 199] on p "CUIT 27116436901" at bounding box center [214, 198] width 46 height 7
copy p "27116436901"
click at [226, 196] on p "CUIT 27116436901" at bounding box center [214, 198] width 46 height 7
click at [228, 198] on p "CUIT 27116436901" at bounding box center [214, 198] width 46 height 7
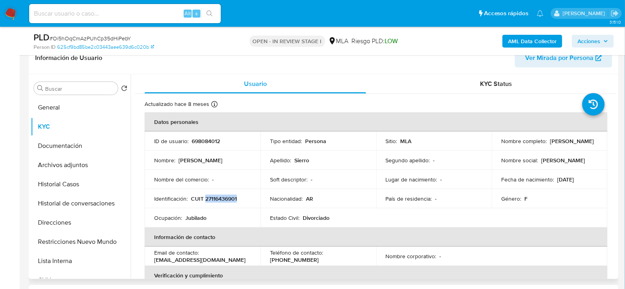
click at [228, 198] on p "CUIT 27116436901" at bounding box center [214, 198] width 46 height 7
copy p "27116436901"
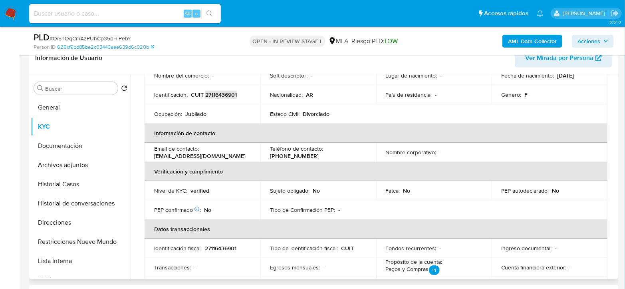
scroll to position [0, 0]
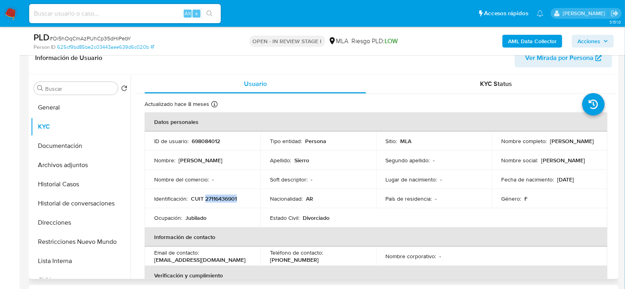
drag, startPoint x: 499, startPoint y: 146, endPoint x: 555, endPoint y: 147, distance: 55.5
click at [555, 145] on div "Nombre completo : Silvia Susana Sierro" at bounding box center [549, 140] width 97 height 7
copy p "[PERSON_NAME]"
click at [56, 161] on button "Archivos adjuntos" at bounding box center [77, 164] width 93 height 19
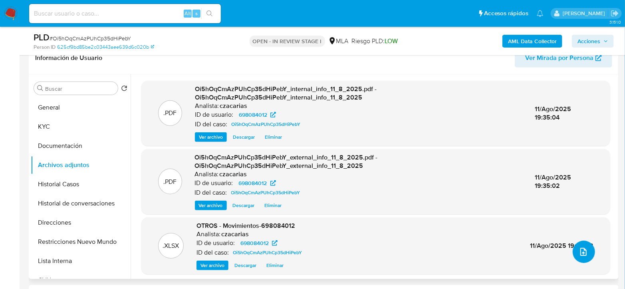
click at [578, 255] on span "upload-file" at bounding box center [583, 252] width 10 height 10
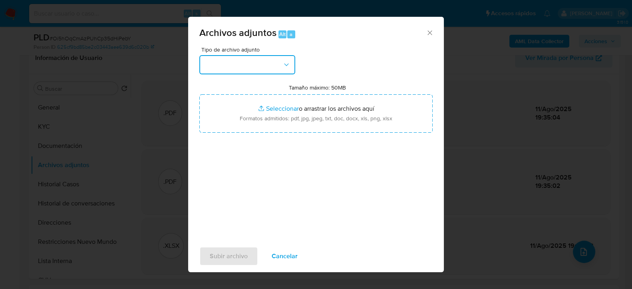
click at [251, 67] on button "button" at bounding box center [247, 64] width 96 height 19
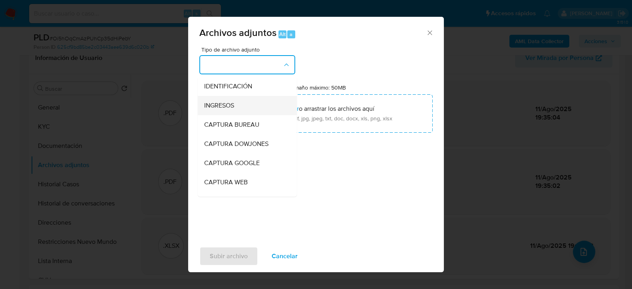
click at [226, 98] on div "INGRESOS" at bounding box center [244, 104] width 81 height 19
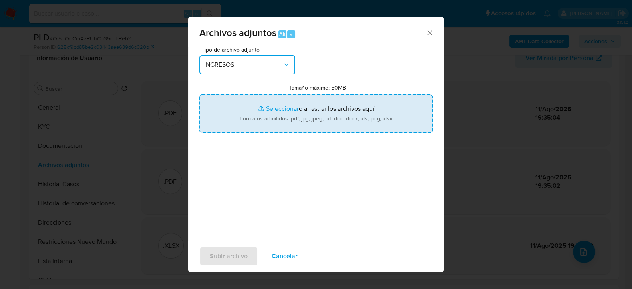
type input "C:\fakepath\Recibo de jubilacion mayo 2025 - Silvia Susana Sierro.jpg"
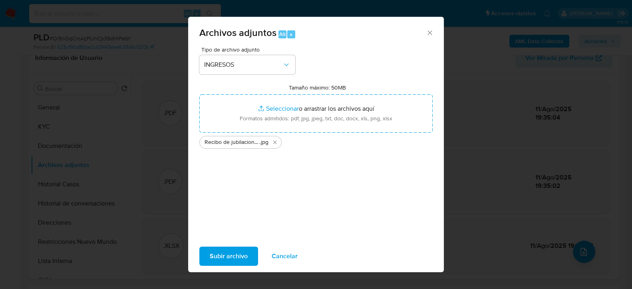
click at [218, 250] on span "Subir archivo" at bounding box center [229, 256] width 38 height 18
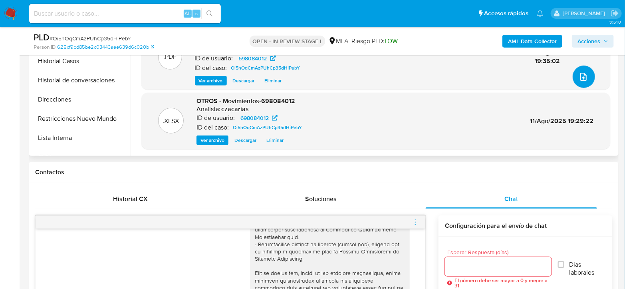
scroll to position [44, 0]
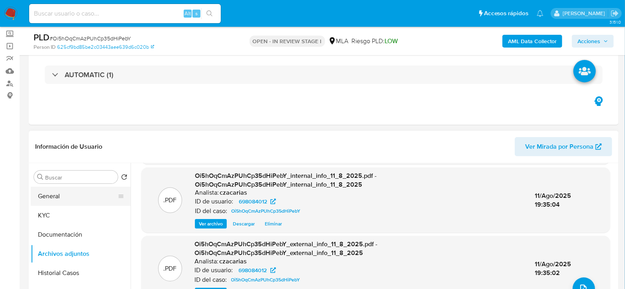
click at [72, 193] on button "General" at bounding box center [77, 195] width 93 height 19
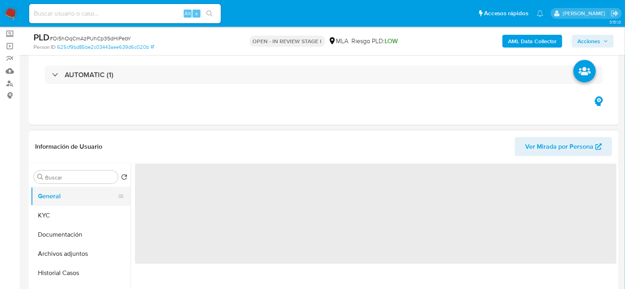
scroll to position [0, 0]
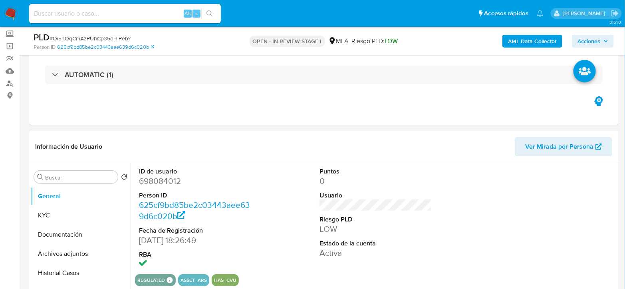
click at [157, 182] on dd "698084012" at bounding box center [195, 180] width 113 height 11
copy dd "698084012"
click at [74, 254] on button "Archivos adjuntos" at bounding box center [77, 253] width 93 height 19
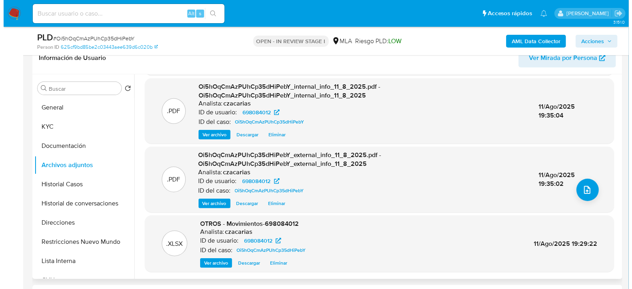
scroll to position [177, 0]
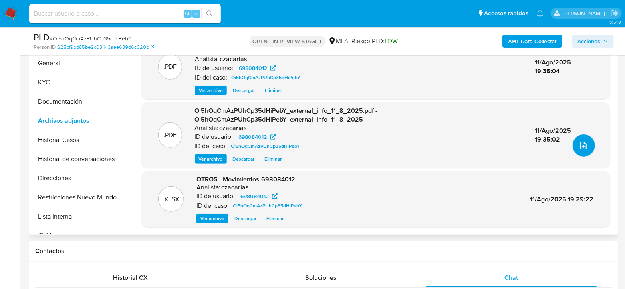
click at [584, 151] on button "upload-file" at bounding box center [583, 145] width 22 height 22
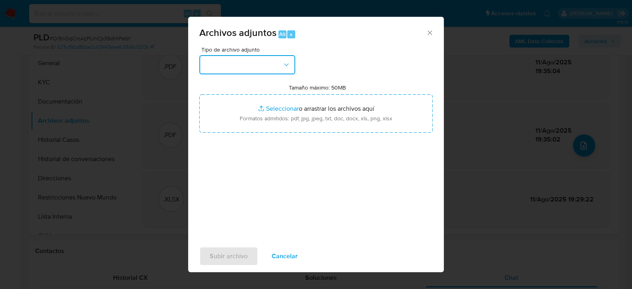
click at [263, 67] on button "button" at bounding box center [247, 64] width 96 height 19
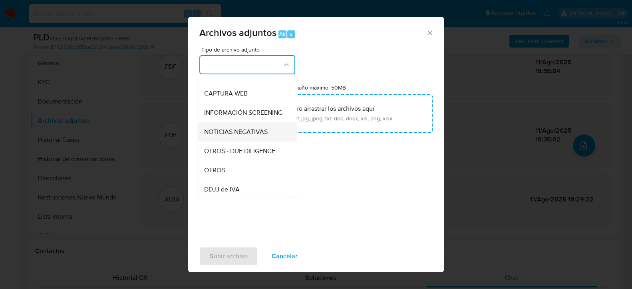
scroll to position [133, 0]
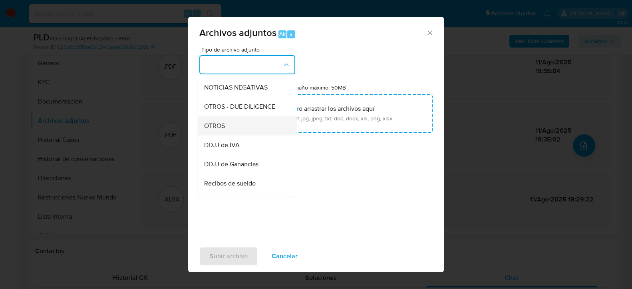
click at [239, 134] on div "OTROS" at bounding box center [244, 125] width 81 height 19
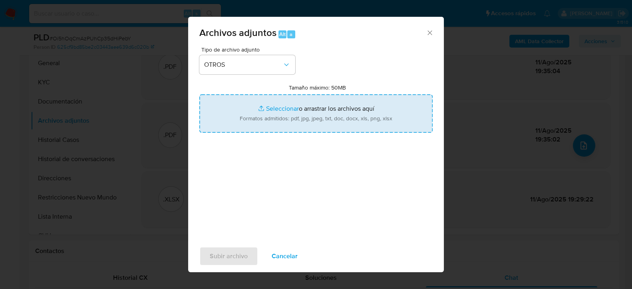
type input "C:\fakepath\Caselog Oi5hOqCmAzPUhCp35dHiPebY_2025_06_18_17_41_00.docx"
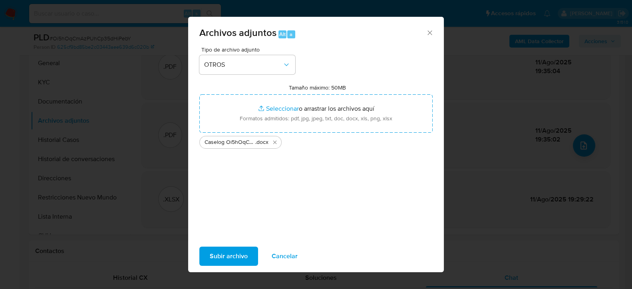
click at [220, 254] on span "Subir archivo" at bounding box center [229, 256] width 38 height 18
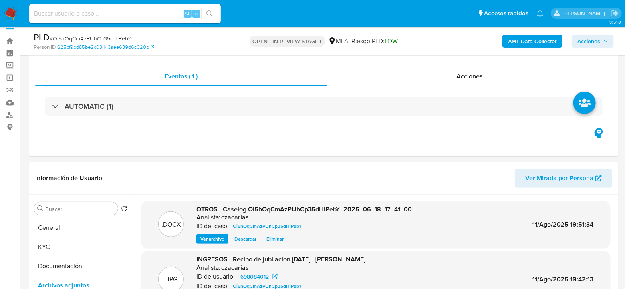
scroll to position [0, 0]
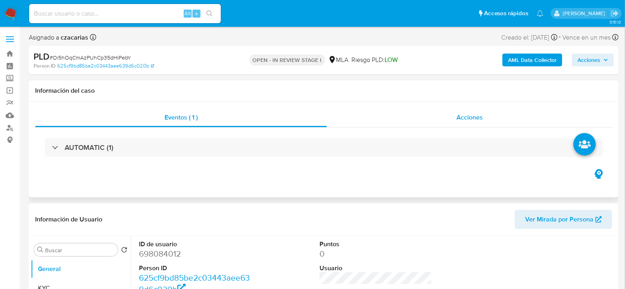
select select "10"
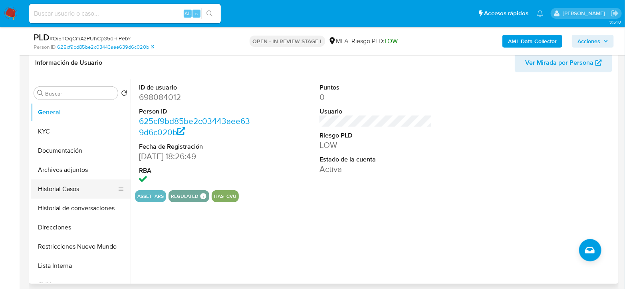
scroll to position [133, 0]
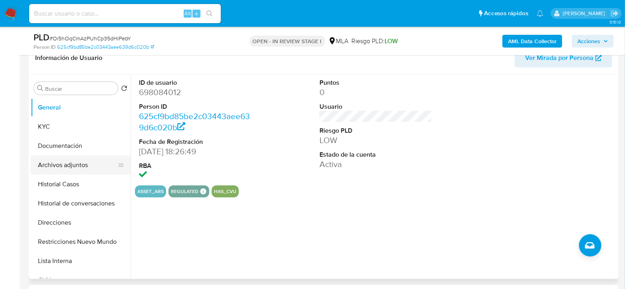
click at [74, 159] on button "Archivos adjuntos" at bounding box center [77, 164] width 93 height 19
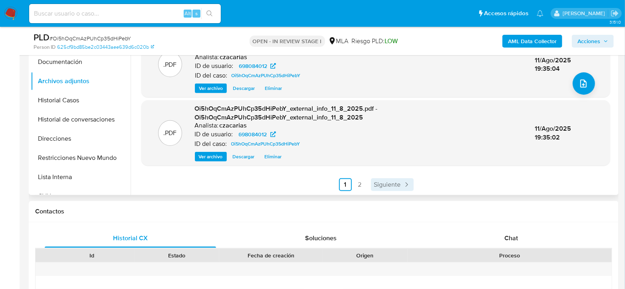
scroll to position [222, 0]
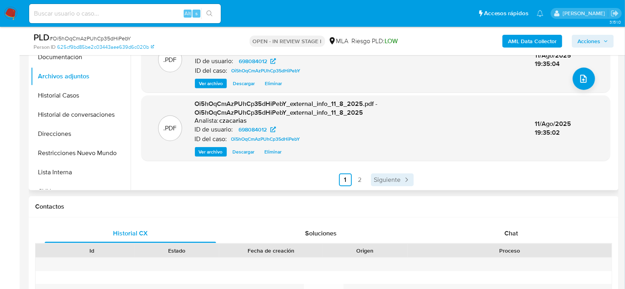
click at [394, 176] on span "Siguiente" at bounding box center [387, 179] width 27 height 6
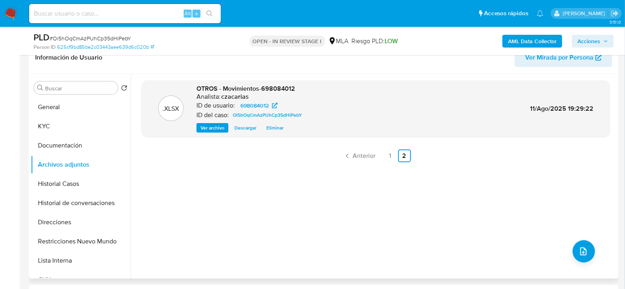
scroll to position [133, 0]
click at [389, 157] on link "1" at bounding box center [390, 156] width 13 height 13
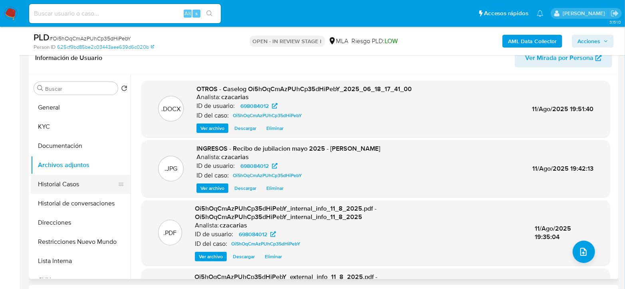
click at [72, 187] on button "Historial Casos" at bounding box center [77, 183] width 93 height 19
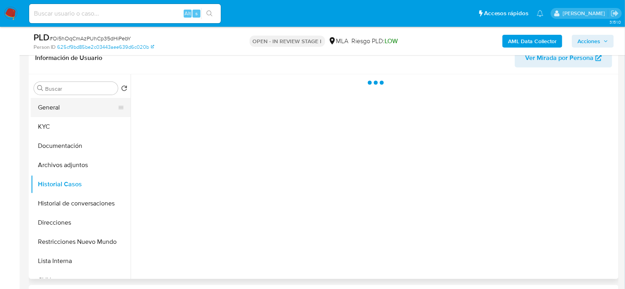
click at [58, 107] on button "General" at bounding box center [77, 107] width 93 height 19
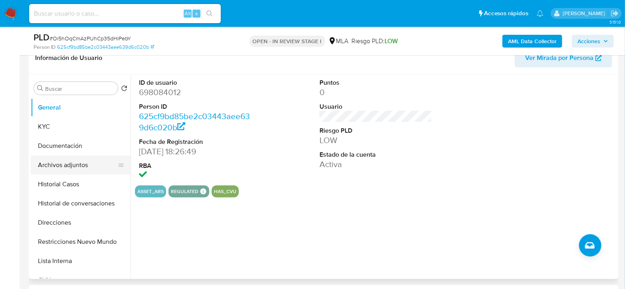
click at [71, 163] on button "Archivos adjuntos" at bounding box center [77, 164] width 93 height 19
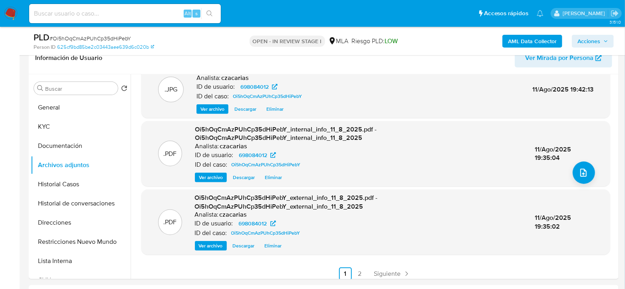
scroll to position [84, 0]
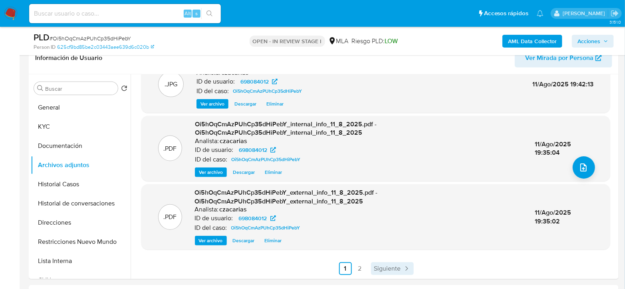
click at [393, 269] on span "Siguiente" at bounding box center [387, 268] width 27 height 6
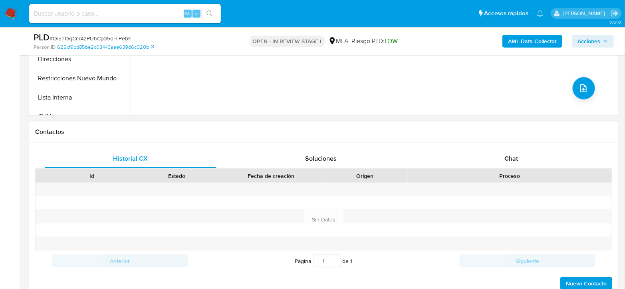
scroll to position [310, 0]
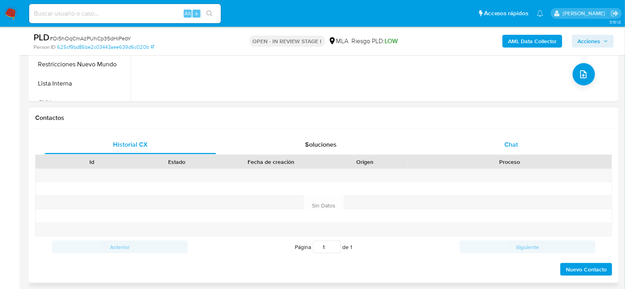
click at [508, 136] on div "Chat" at bounding box center [511, 144] width 171 height 19
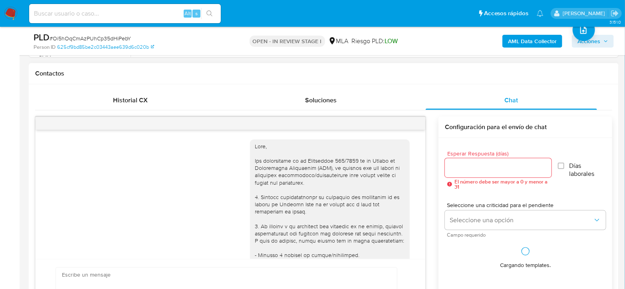
scroll to position [382, 0]
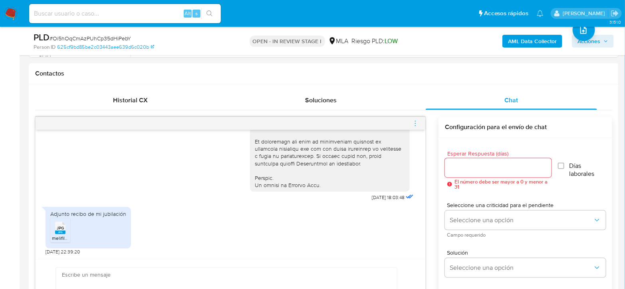
drag, startPoint x: 414, startPoint y: 126, endPoint x: 399, endPoint y: 120, distance: 16.5
click at [416, 124] on icon "menu-action" at bounding box center [415, 123] width 7 height 7
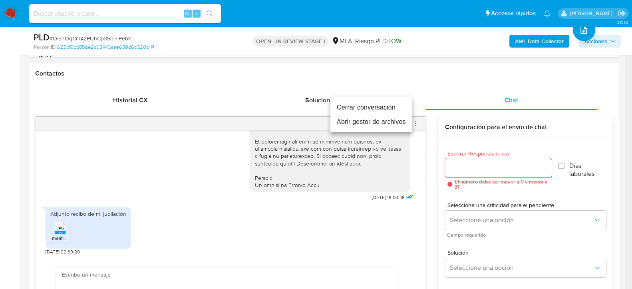
click at [361, 105] on li "Cerrar conversación" at bounding box center [371, 107] width 82 height 14
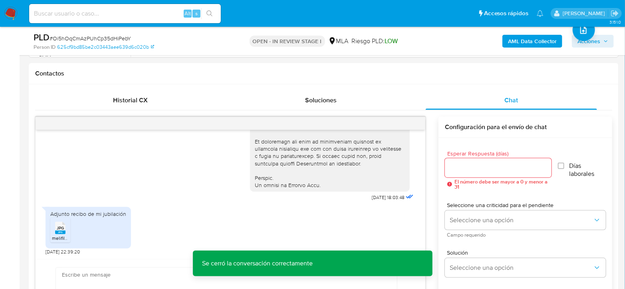
drag, startPoint x: 601, startPoint y: 45, endPoint x: 595, endPoint y: 46, distance: 6.4
click at [601, 45] on span "Acciones" at bounding box center [592, 41] width 31 height 11
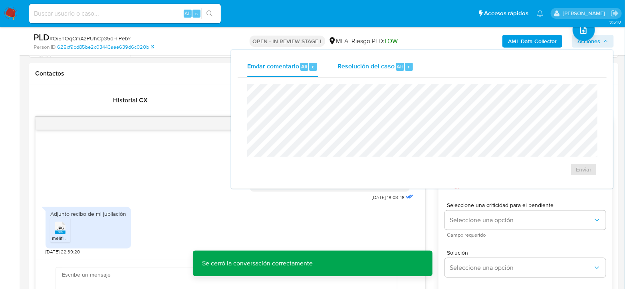
click at [369, 74] on div "Resolución del caso Alt r" at bounding box center [375, 66] width 76 height 21
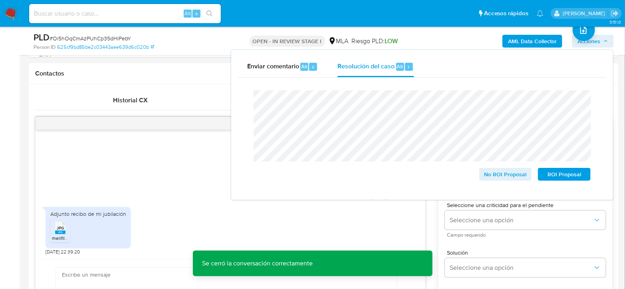
click at [87, 40] on span "# Oi5hOqCmAzPUhCp35dHiPebY" at bounding box center [90, 38] width 81 height 8
copy span "Oi5hOqCmAzPUhCp35dHiPebY"
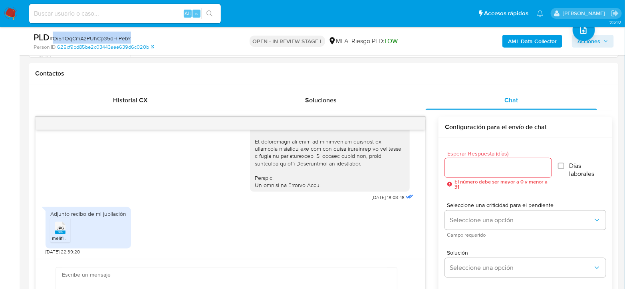
click at [597, 42] on span "Acciones" at bounding box center [588, 41] width 23 height 13
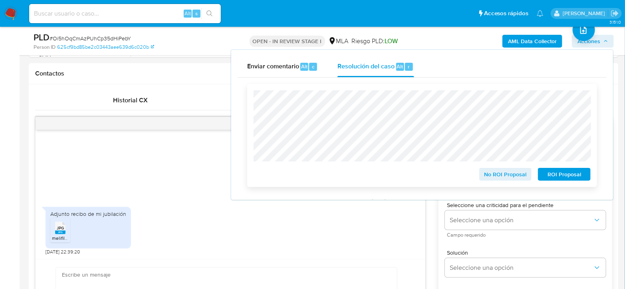
click at [519, 174] on span "No ROI Proposal" at bounding box center [506, 173] width 42 height 11
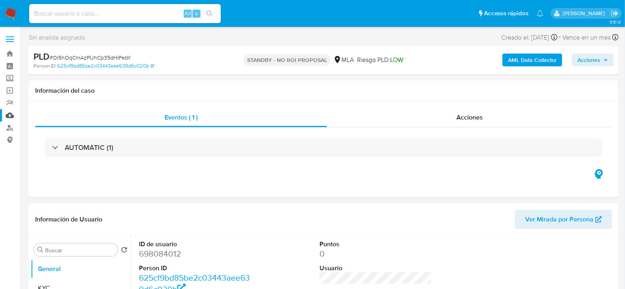
scroll to position [89, 0]
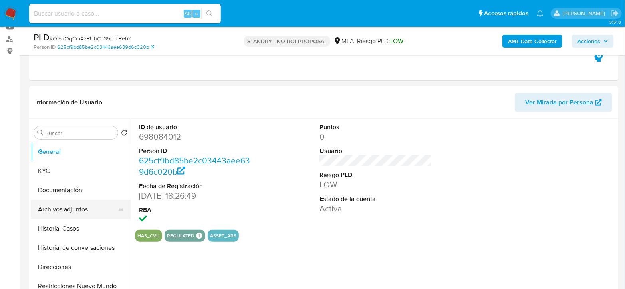
select select "10"
click at [56, 204] on button "Archivos adjuntos" at bounding box center [77, 209] width 93 height 19
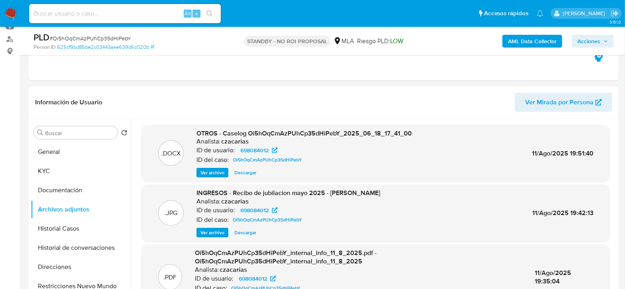
click at [9, 10] on img at bounding box center [11, 14] width 14 height 14
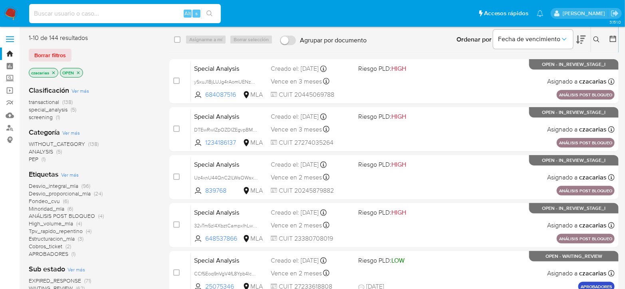
click at [99, 12] on input at bounding box center [125, 13] width 192 height 10
paste input "VbnG1r99fjf5dyqNsOLd7tiH"
type input "VbnG1r99fjf5dyqNsOLd7tiH"
click at [210, 15] on icon "search-icon" at bounding box center [209, 13] width 6 height 6
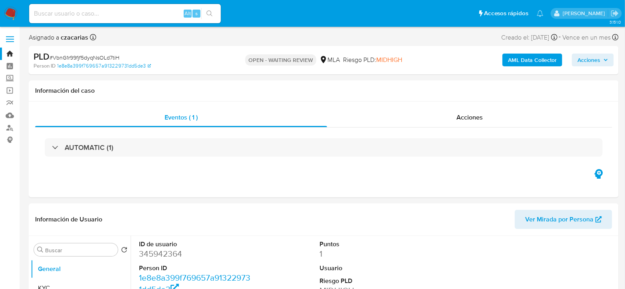
select select "10"
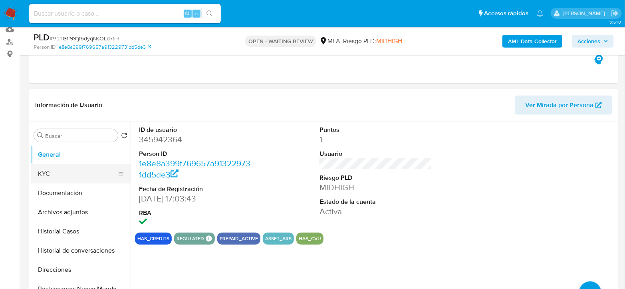
scroll to position [89, 0]
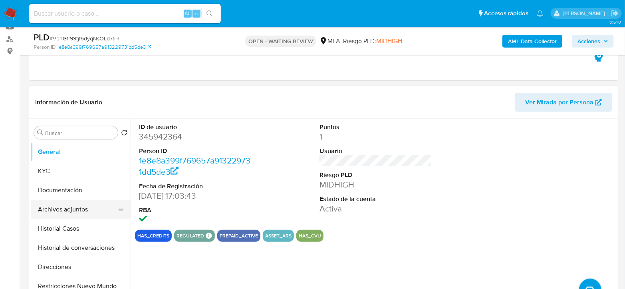
click at [78, 206] on button "Archivos adjuntos" at bounding box center [77, 209] width 93 height 19
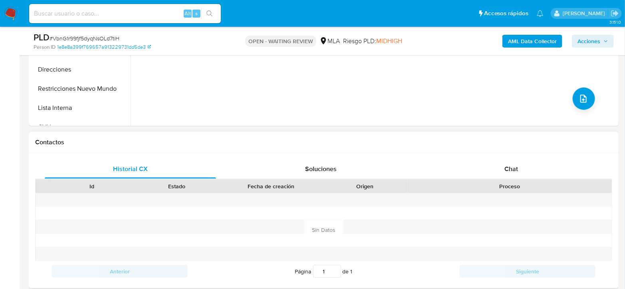
scroll to position [354, 0]
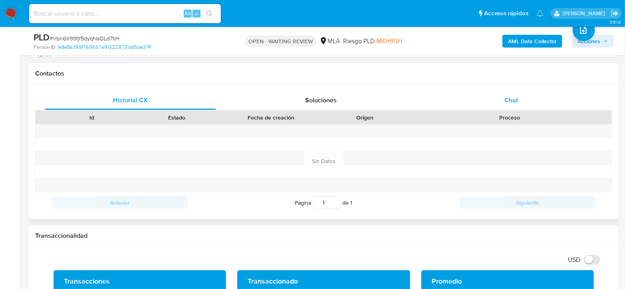
click at [508, 92] on div "Chat" at bounding box center [511, 100] width 171 height 19
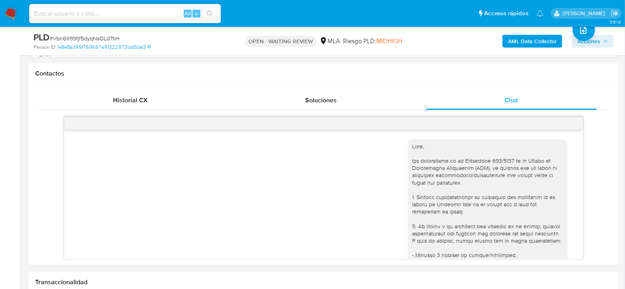
scroll to position [547, 0]
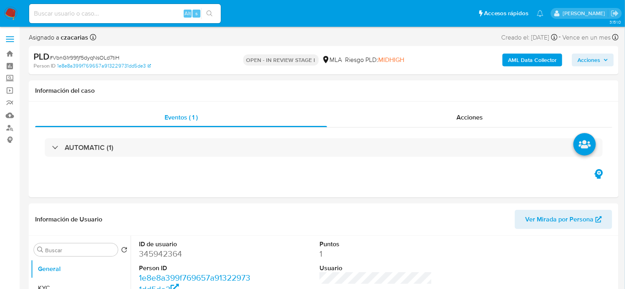
select select "10"
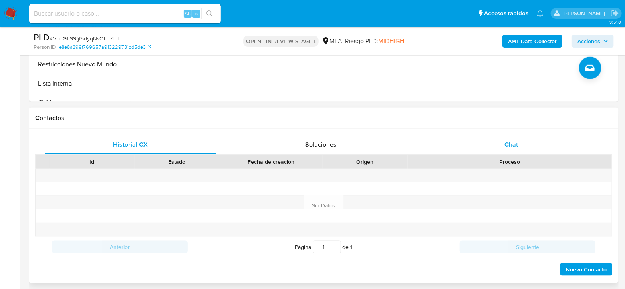
drag, startPoint x: 507, startPoint y: 146, endPoint x: 491, endPoint y: 143, distance: 16.6
click at [507, 146] on span "Chat" at bounding box center [511, 144] width 14 height 9
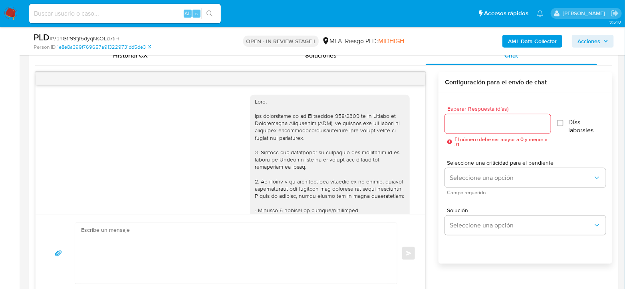
scroll to position [547, 0]
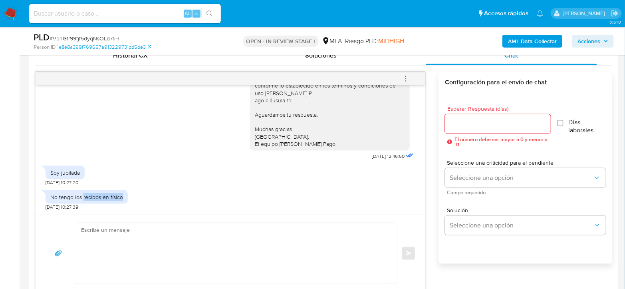
drag, startPoint x: 83, startPoint y: 197, endPoint x: 136, endPoint y: 195, distance: 53.1
click at [136, 195] on div "No tengo los recibos en físico 24/06/2025 10:27:38" at bounding box center [231, 198] width 370 height 24
drag, startPoint x: 121, startPoint y: 195, endPoint x: 45, endPoint y: 198, distance: 75.9
click at [46, 198] on div "No tengo los recibos en físico" at bounding box center [87, 197] width 82 height 14
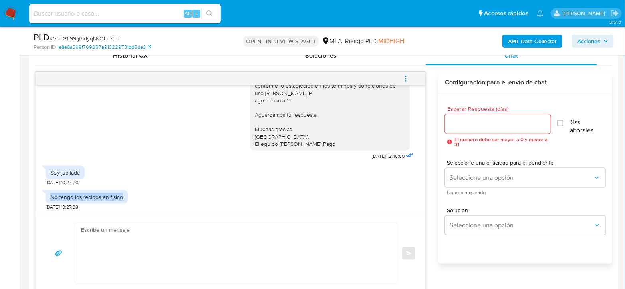
click at [49, 197] on div "No tengo los recibos en físico" at bounding box center [87, 197] width 82 height 14
drag, startPoint x: 52, startPoint y: 196, endPoint x: 122, endPoint y: 192, distance: 70.4
click at [122, 192] on div "No tengo los recibos en físico" at bounding box center [87, 197] width 82 height 14
drag, startPoint x: 123, startPoint y: 194, endPoint x: 42, endPoint y: 199, distance: 80.8
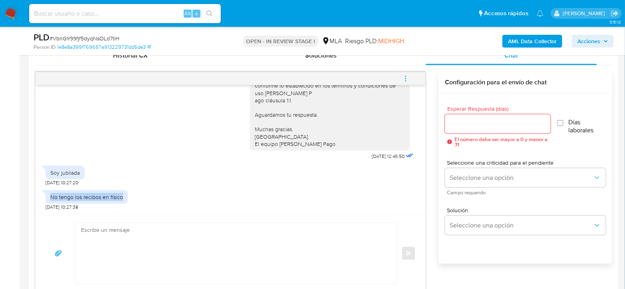
click at [42, 199] on div "18/06/2025 18:03:48 Hola, Esperamos que te encuentres muy bien. Te consultamos …" at bounding box center [231, 149] width 390 height 129
click at [192, 140] on div "Hola, Esperamos que te encuentres muy bien. Te consultamos si tuviste oportunid…" at bounding box center [231, 80] width 370 height 161
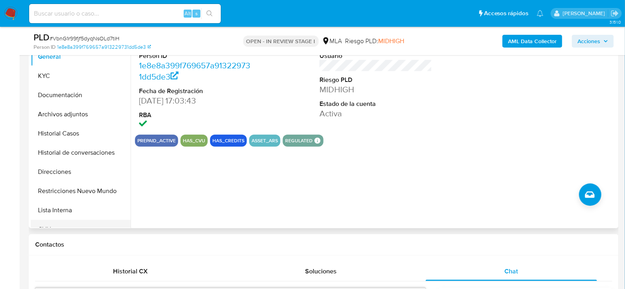
scroll to position [177, 0]
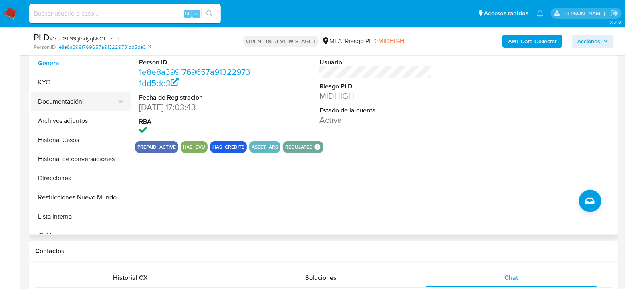
click at [73, 109] on button "Documentación" at bounding box center [77, 101] width 93 height 19
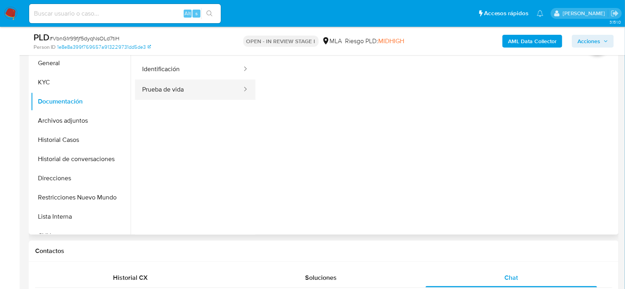
click at [206, 89] on button "Prueba de vida" at bounding box center [189, 89] width 108 height 20
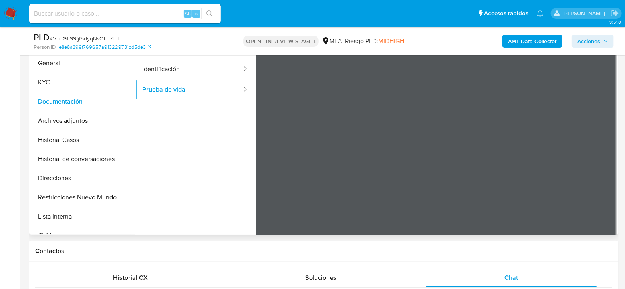
scroll to position [133, 0]
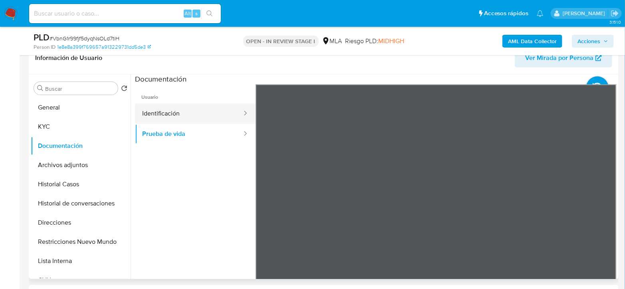
click at [214, 110] on button "Identificación" at bounding box center [189, 113] width 108 height 20
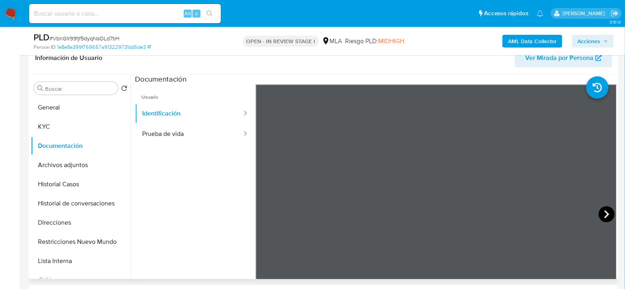
click at [601, 218] on icon at bounding box center [606, 214] width 16 height 16
click at [41, 127] on button "KYC" at bounding box center [77, 126] width 93 height 19
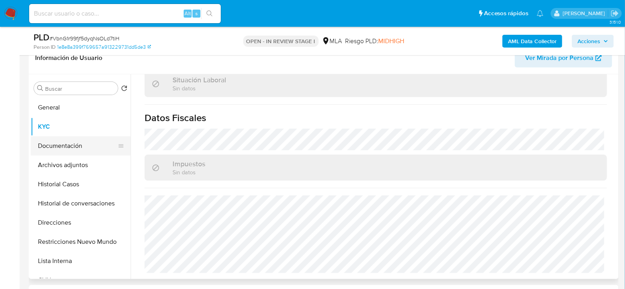
click at [67, 146] on button "Documentación" at bounding box center [77, 145] width 93 height 19
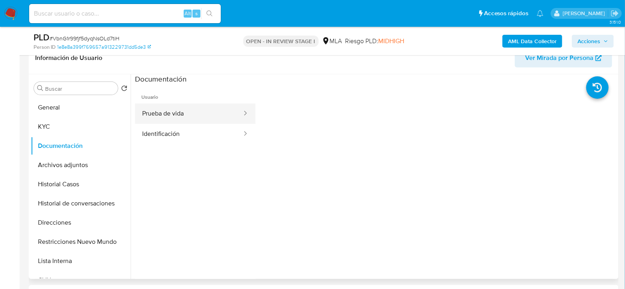
click at [204, 104] on button "Prueba de vida" at bounding box center [189, 113] width 108 height 20
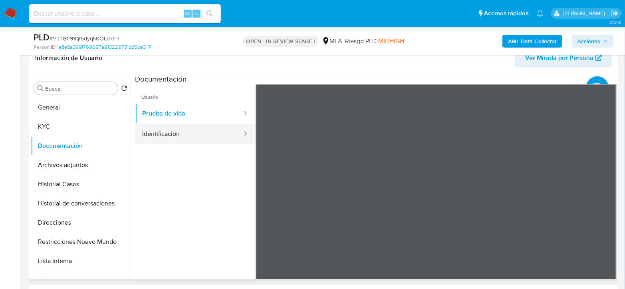
click at [236, 135] on div at bounding box center [242, 133] width 13 height 9
click at [228, 131] on button "Identificación" at bounding box center [189, 134] width 108 height 20
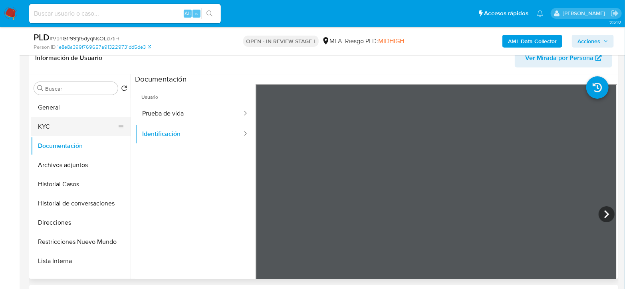
click at [82, 126] on button "KYC" at bounding box center [77, 126] width 93 height 19
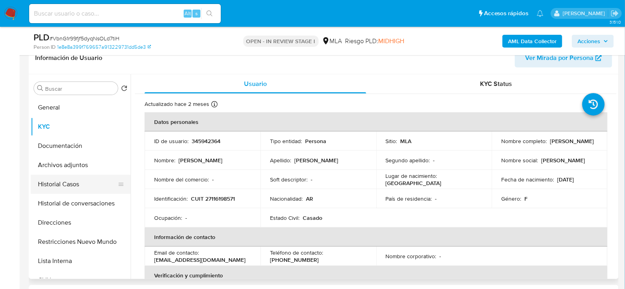
click at [47, 188] on button "Historial Casos" at bounding box center [77, 183] width 93 height 19
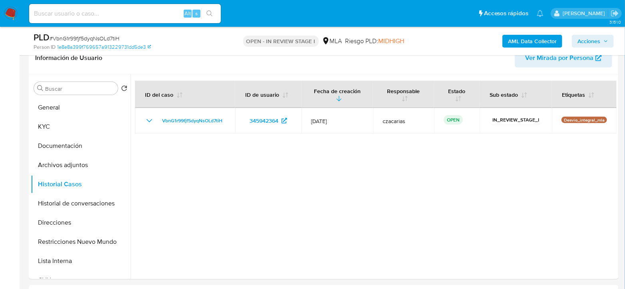
click at [10, 14] on img at bounding box center [11, 14] width 14 height 14
